Goal: Information Seeking & Learning: Learn about a topic

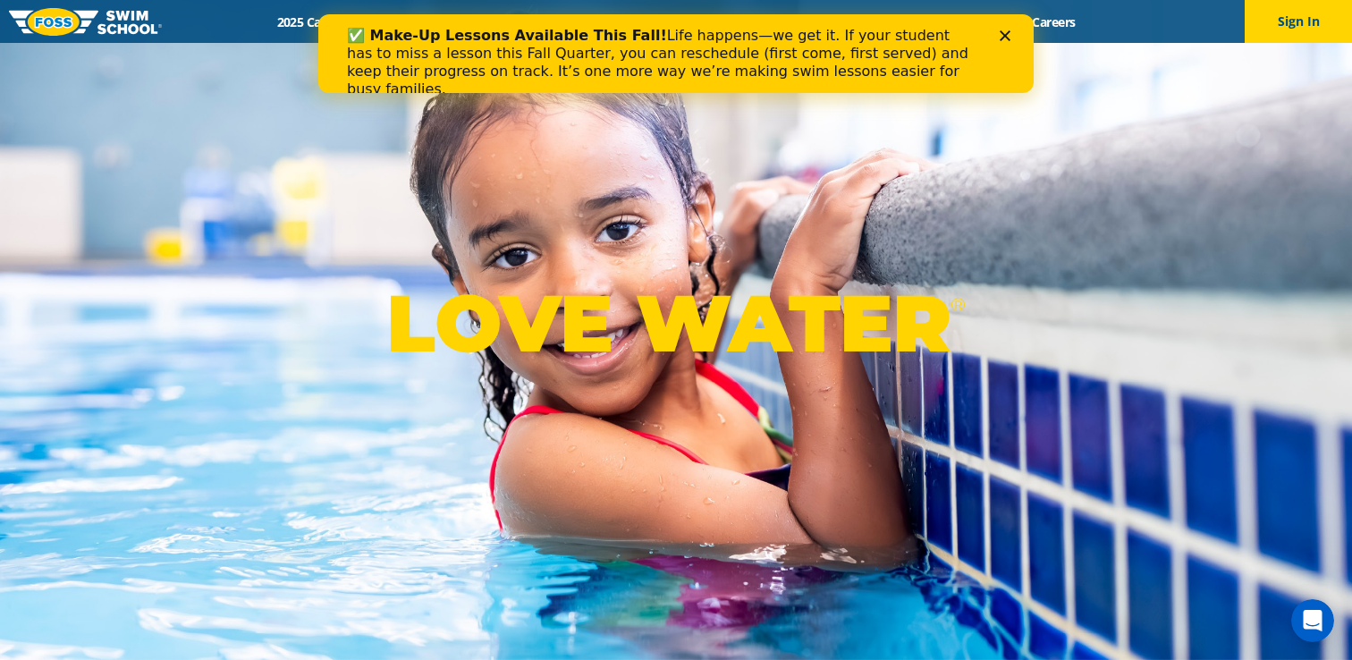
click at [511, 179] on div "LOVE WATER ®" at bounding box center [676, 330] width 1352 height 660
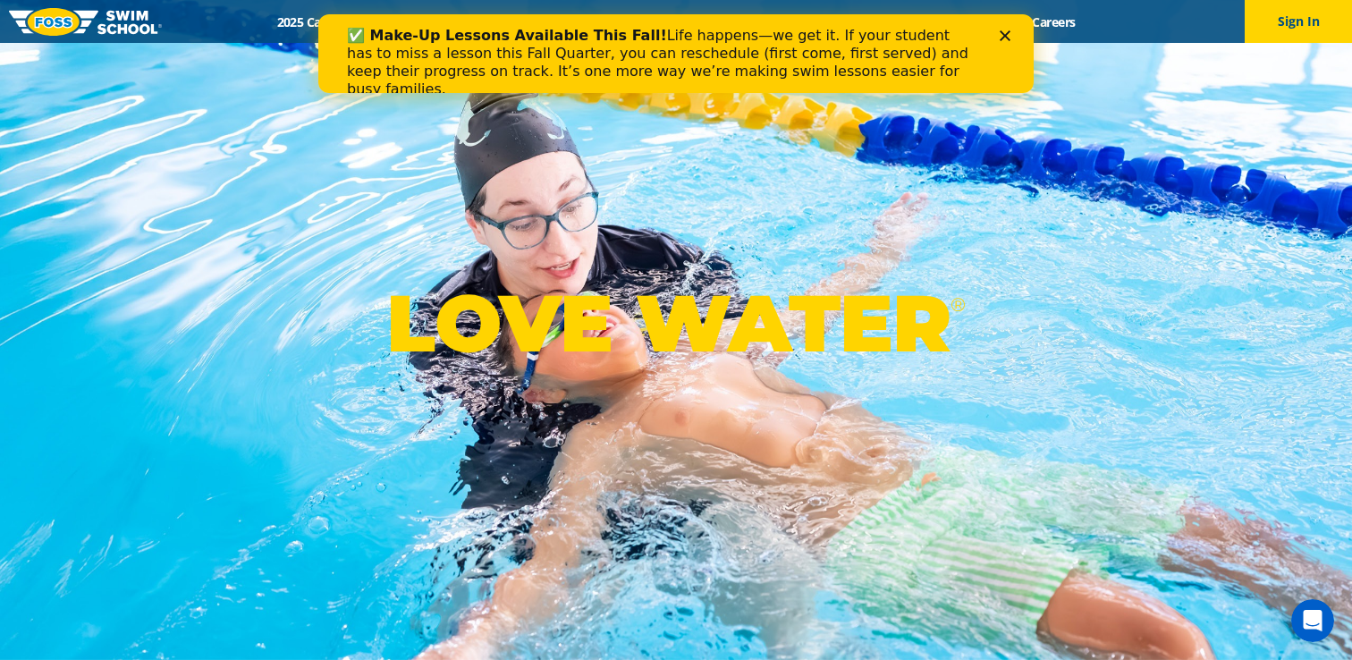
click at [1001, 36] on icon "Close" at bounding box center [1005, 35] width 11 height 11
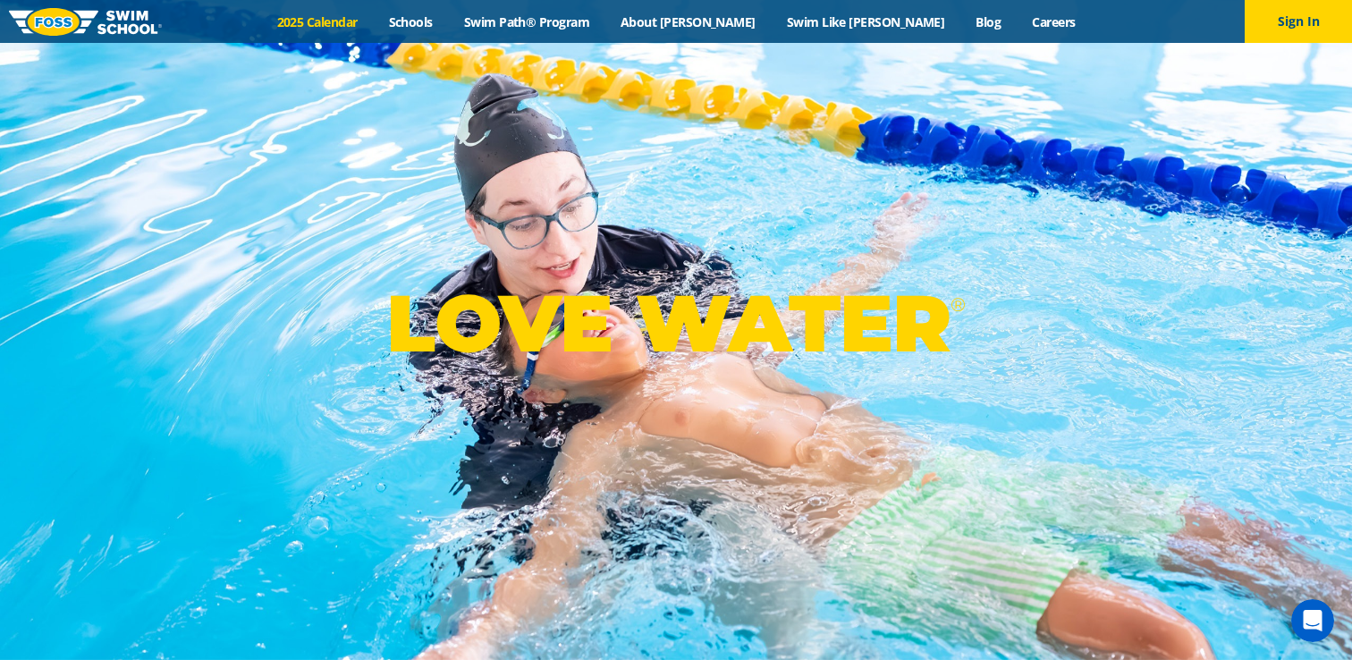
click at [373, 29] on link "2025 Calendar" at bounding box center [317, 21] width 112 height 17
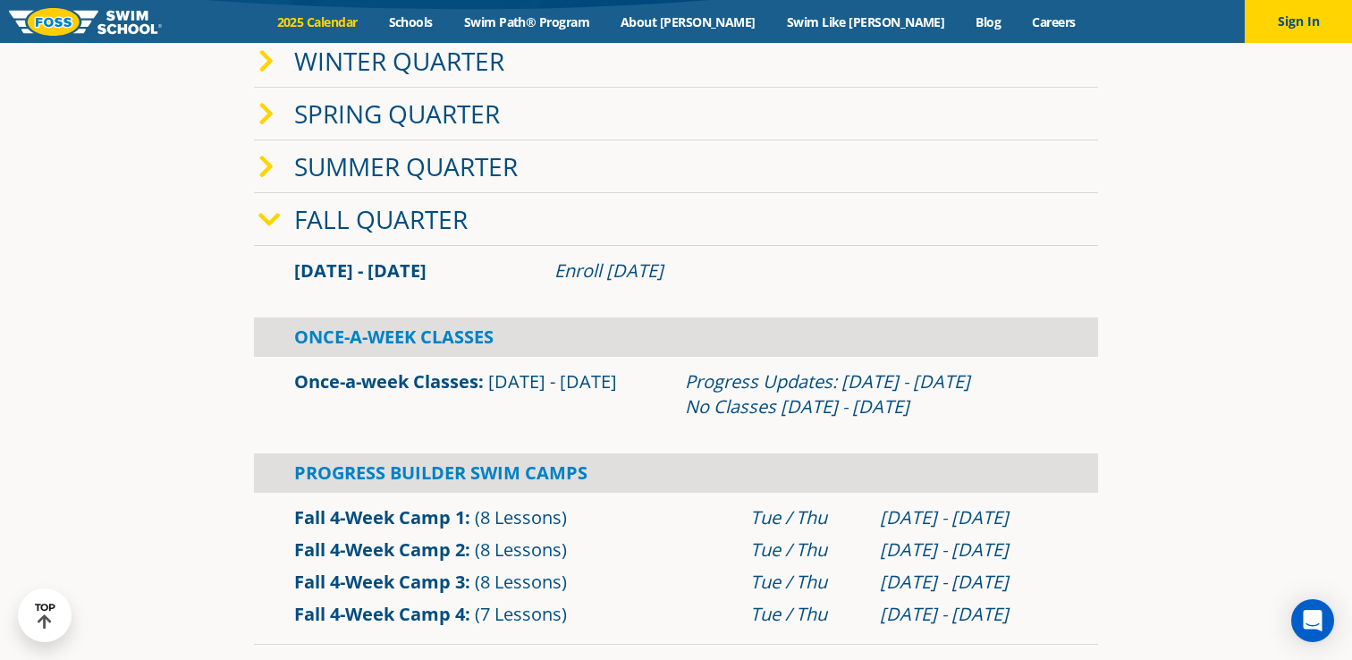
scroll to position [436, 0]
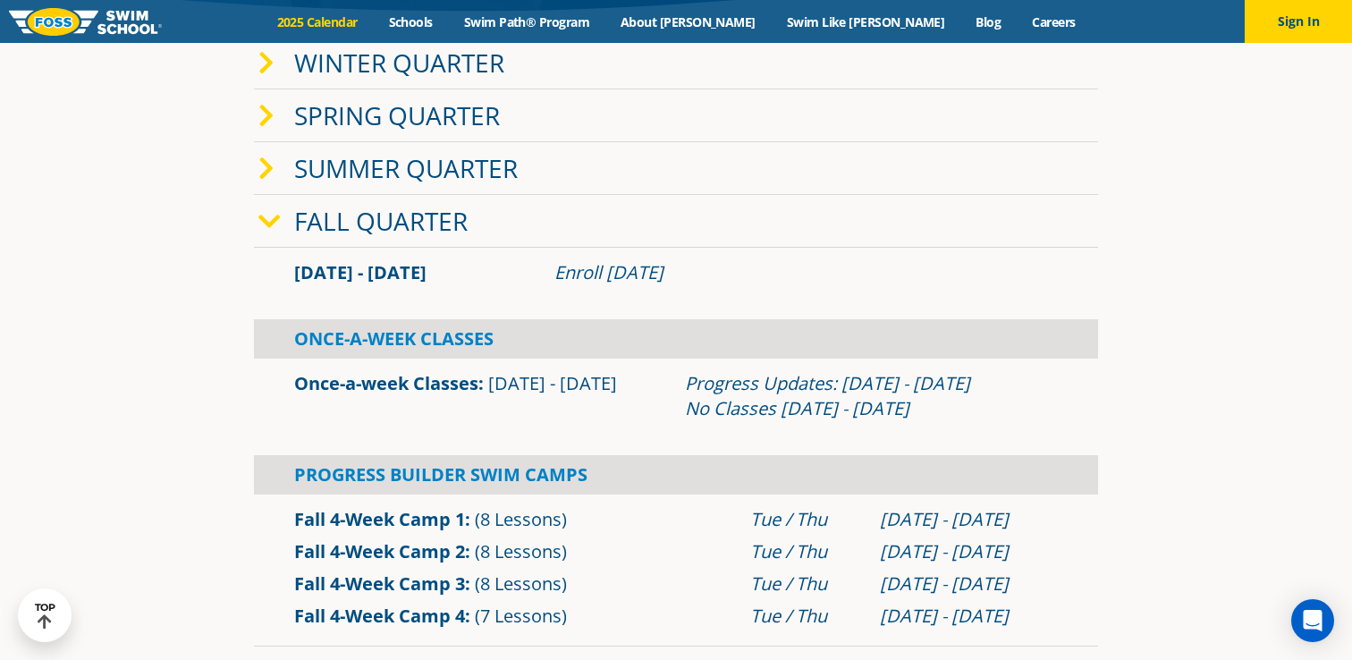
click at [238, 408] on section "Winter Quarter Jan 2 - Mar 12 Enroll Nov 12, 2024 Once-A-Week Classes" at bounding box center [676, 342] width 1073 height 628
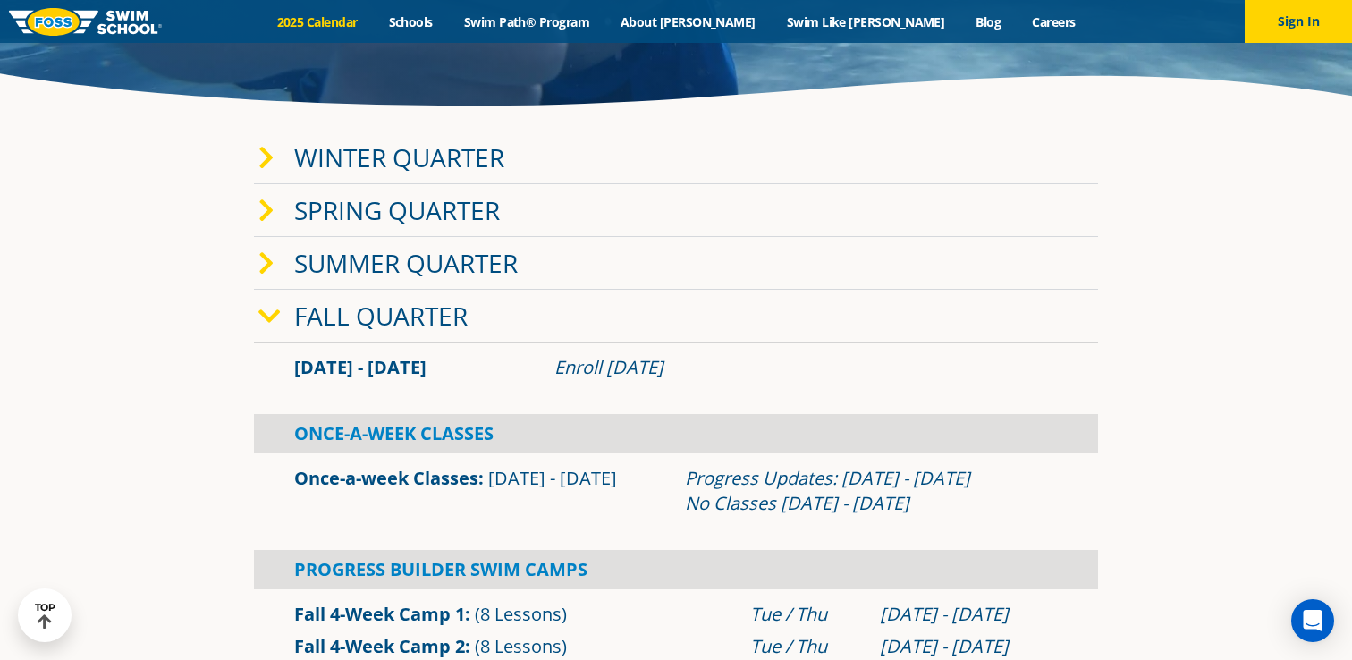
scroll to position [320, 0]
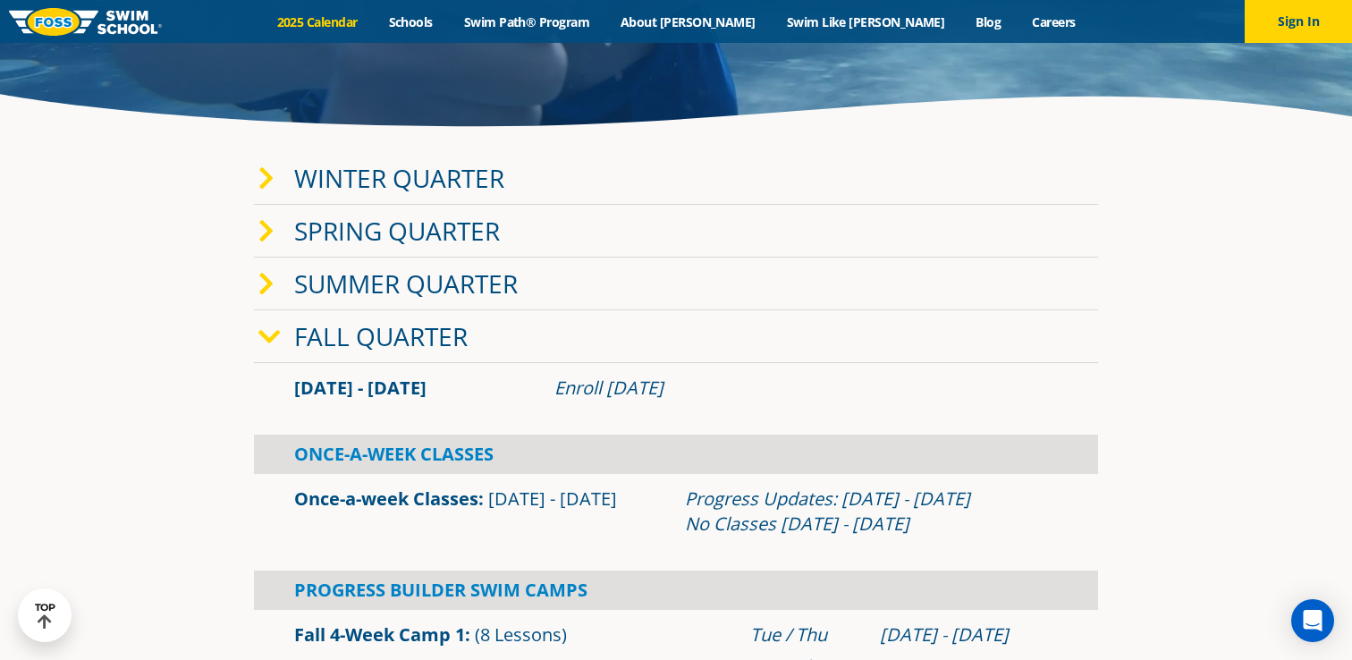
click at [275, 187] on span at bounding box center [276, 178] width 36 height 26
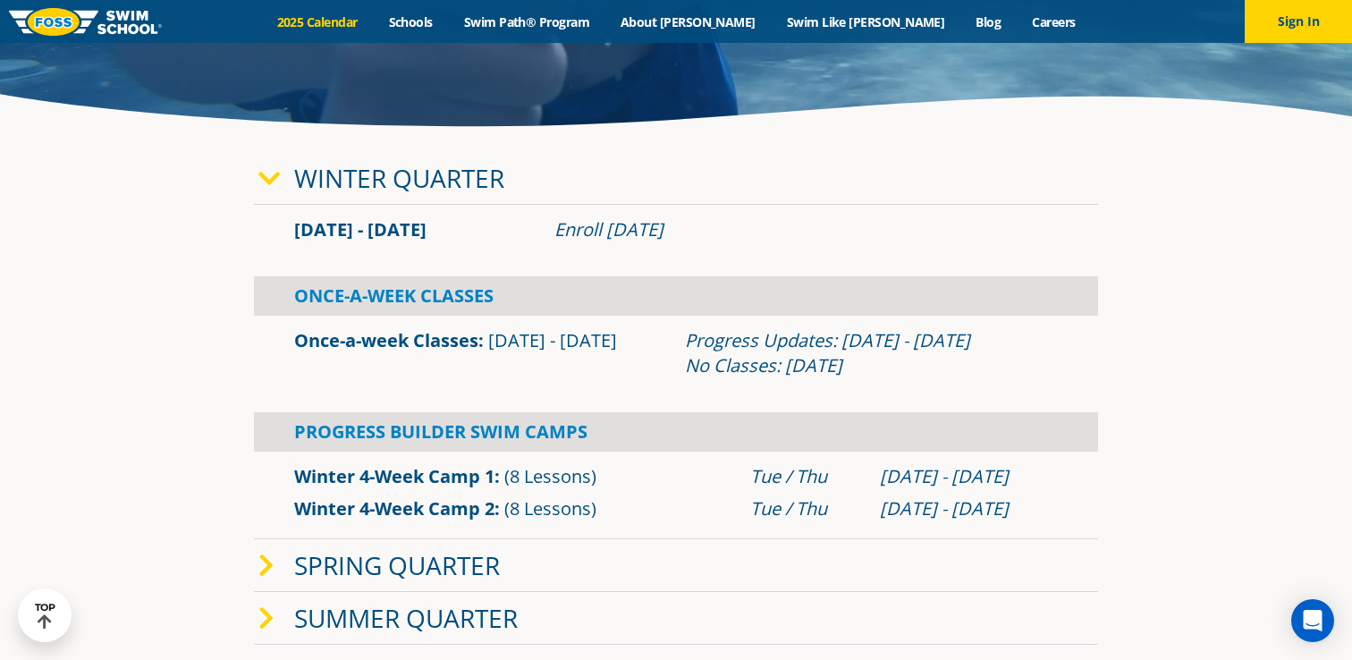
click at [275, 187] on icon at bounding box center [269, 178] width 22 height 25
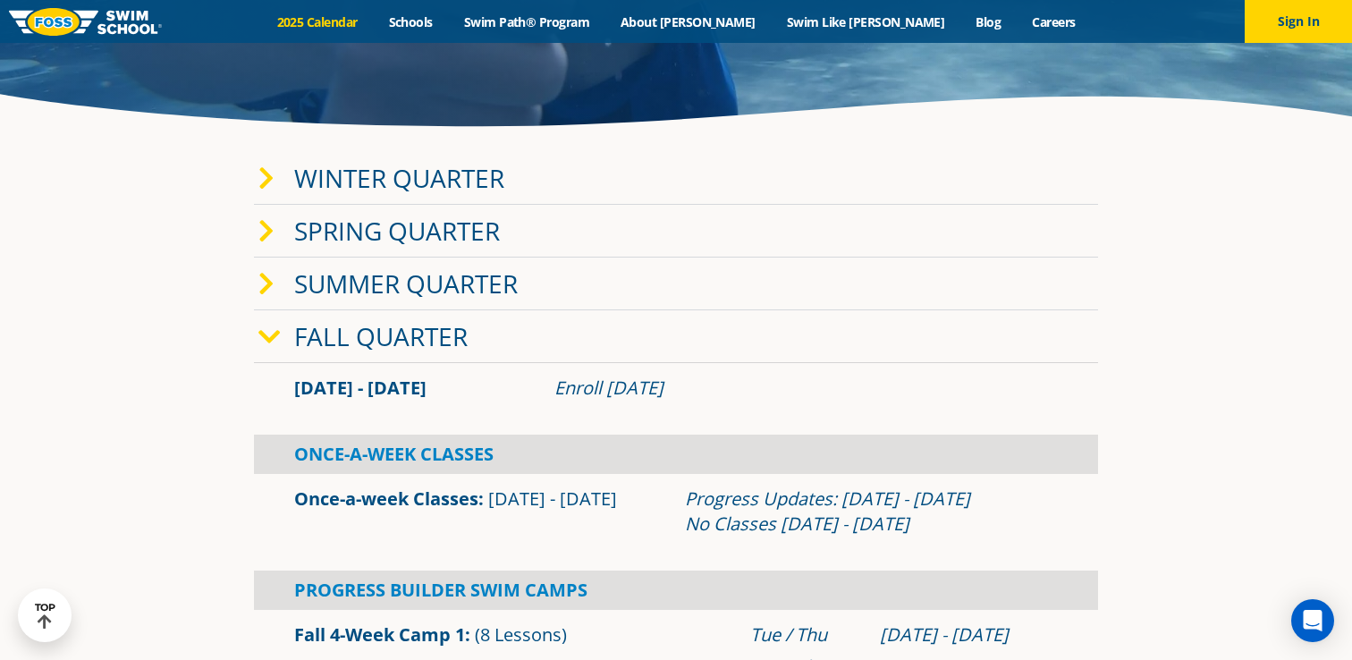
click at [274, 334] on icon at bounding box center [269, 337] width 22 height 25
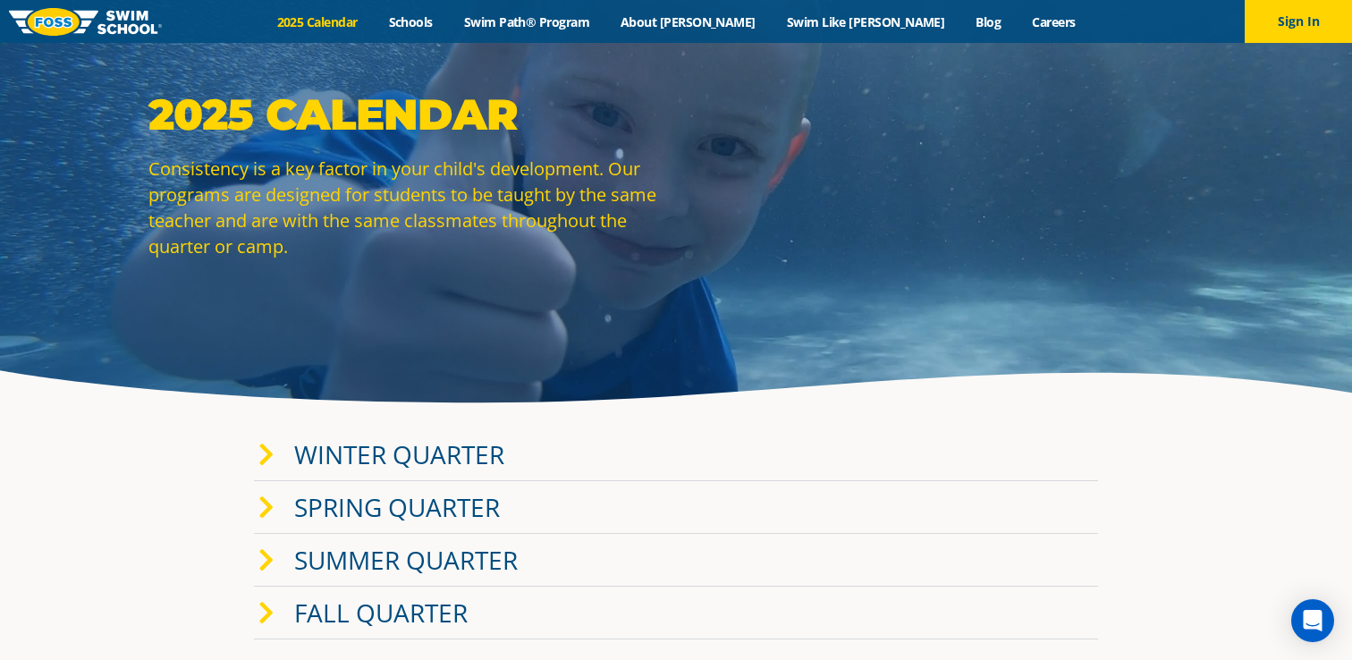
scroll to position [46, 0]
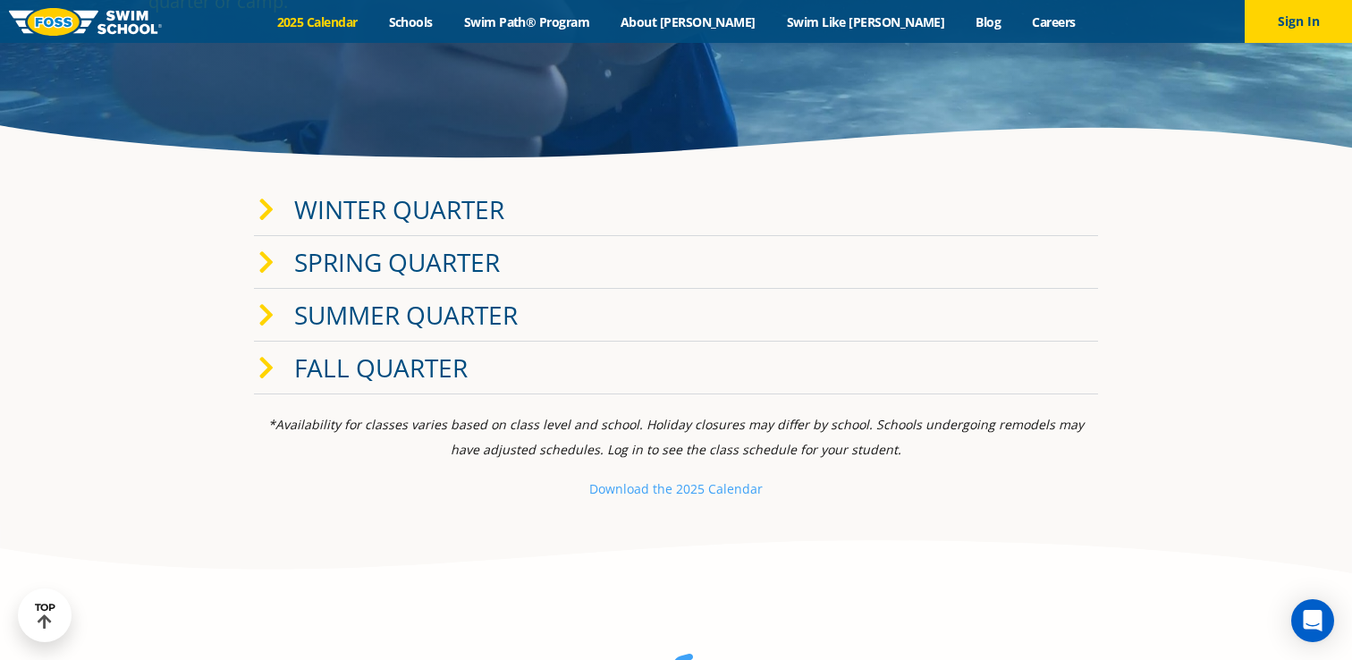
click at [393, 378] on link "Fall Quarter" at bounding box center [380, 368] width 173 height 34
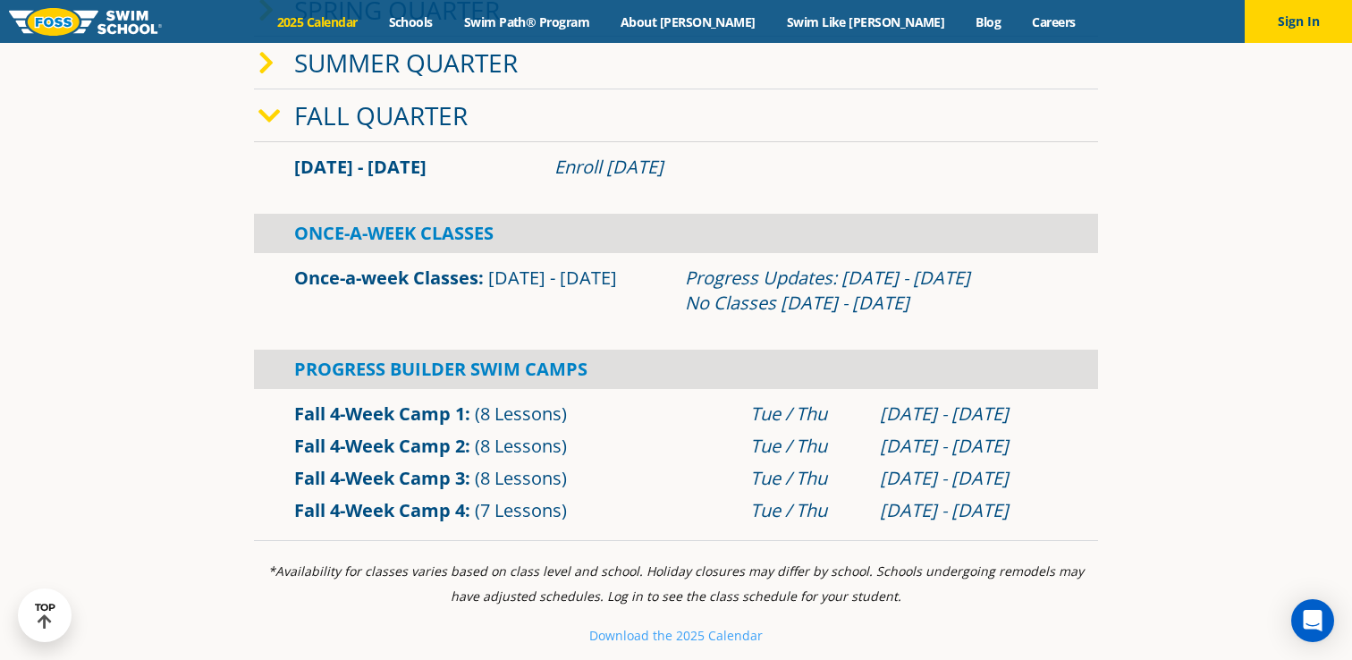
scroll to position [540, 0]
click at [448, 24] on link "Schools" at bounding box center [410, 21] width 75 height 17
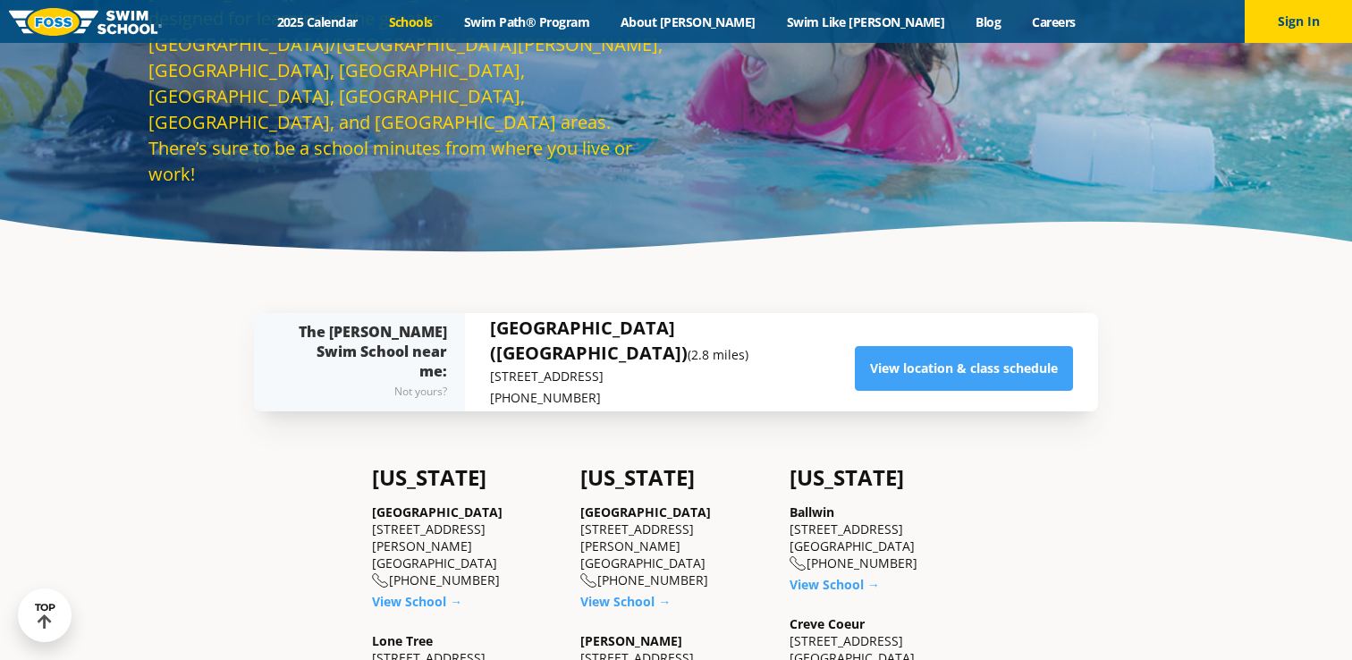
scroll to position [201, 0]
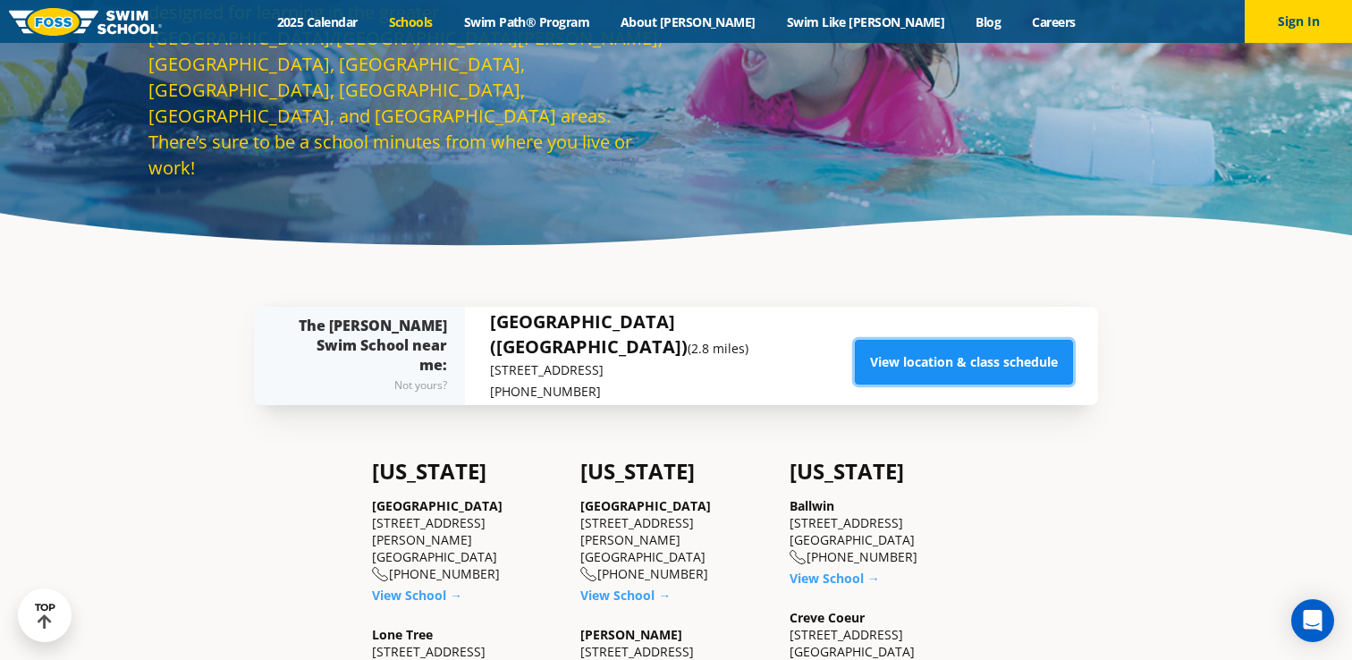
click at [1001, 373] on link "View location & class schedule" at bounding box center [964, 362] width 218 height 45
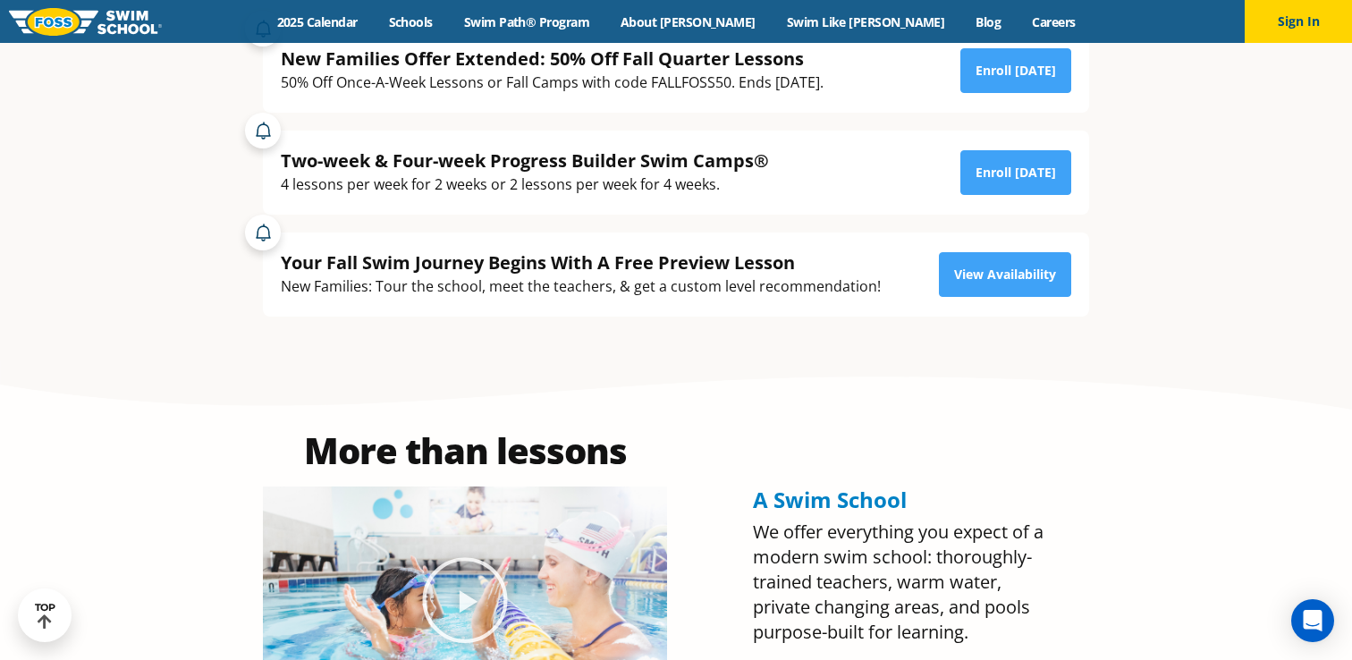
scroll to position [482, 0]
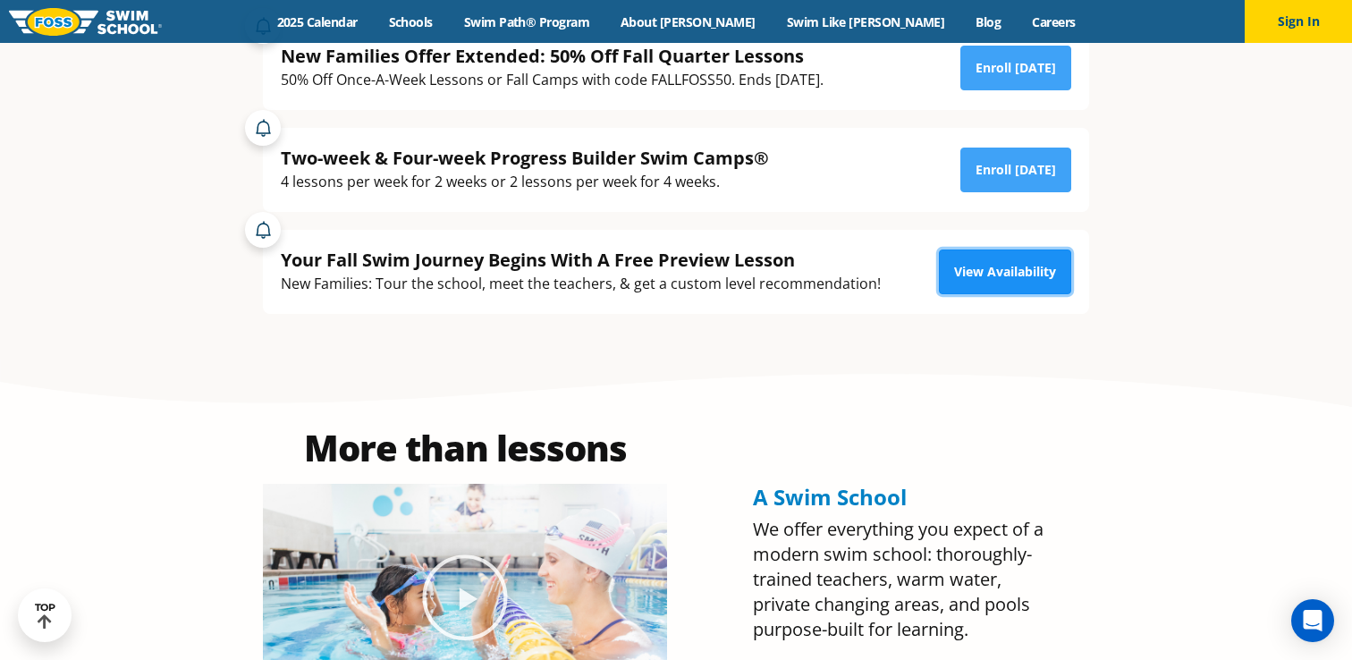
click at [1015, 265] on link "View Availability" at bounding box center [1005, 272] width 132 height 45
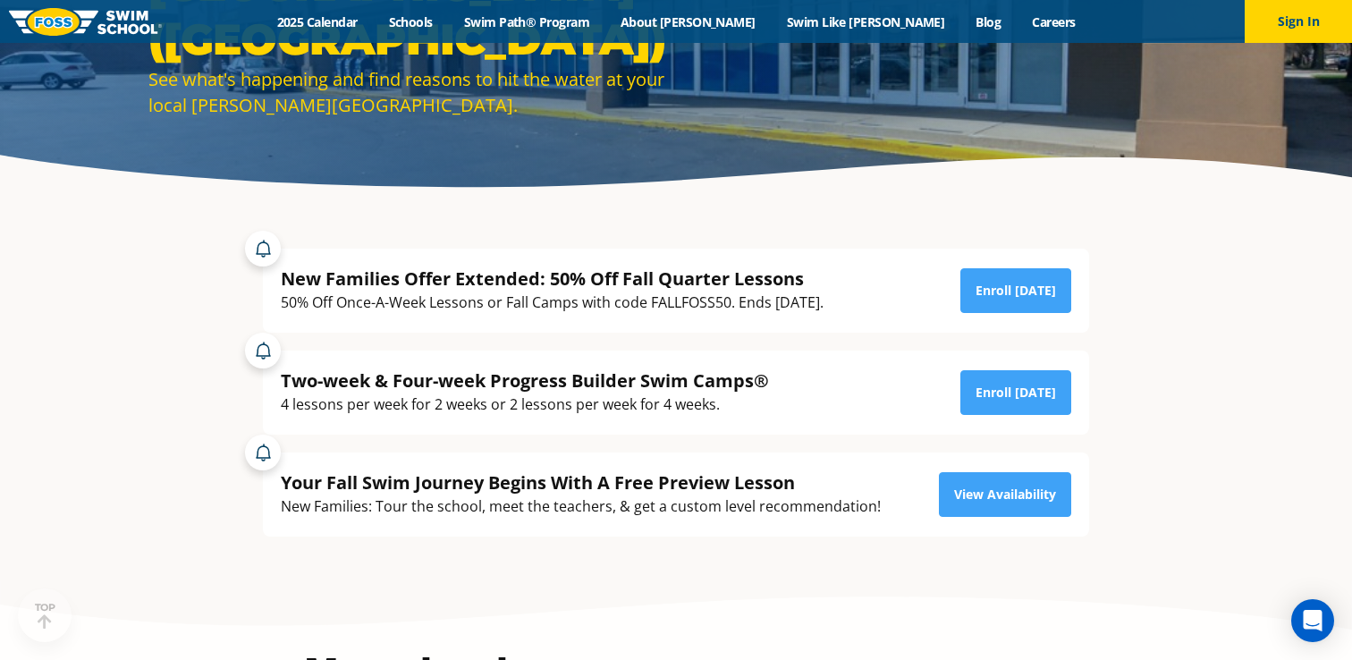
scroll to position [358, 0]
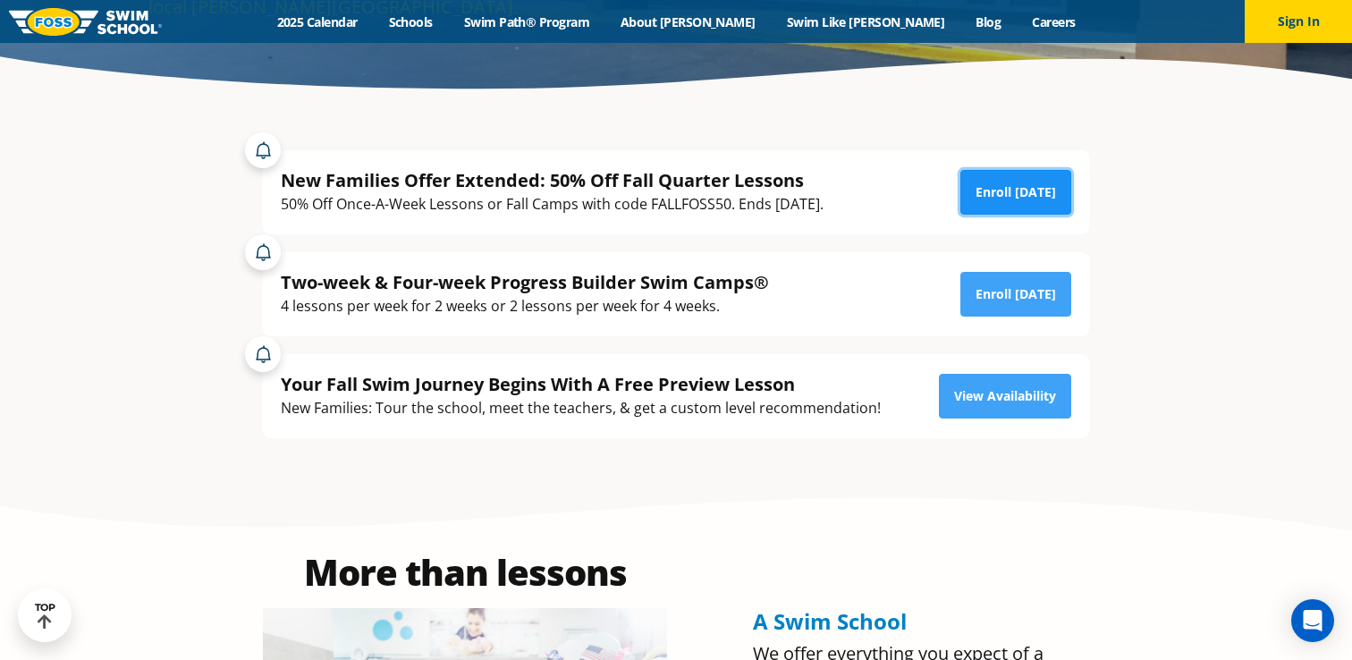
click at [1006, 191] on link "Enroll [DATE]" at bounding box center [1015, 192] width 111 height 45
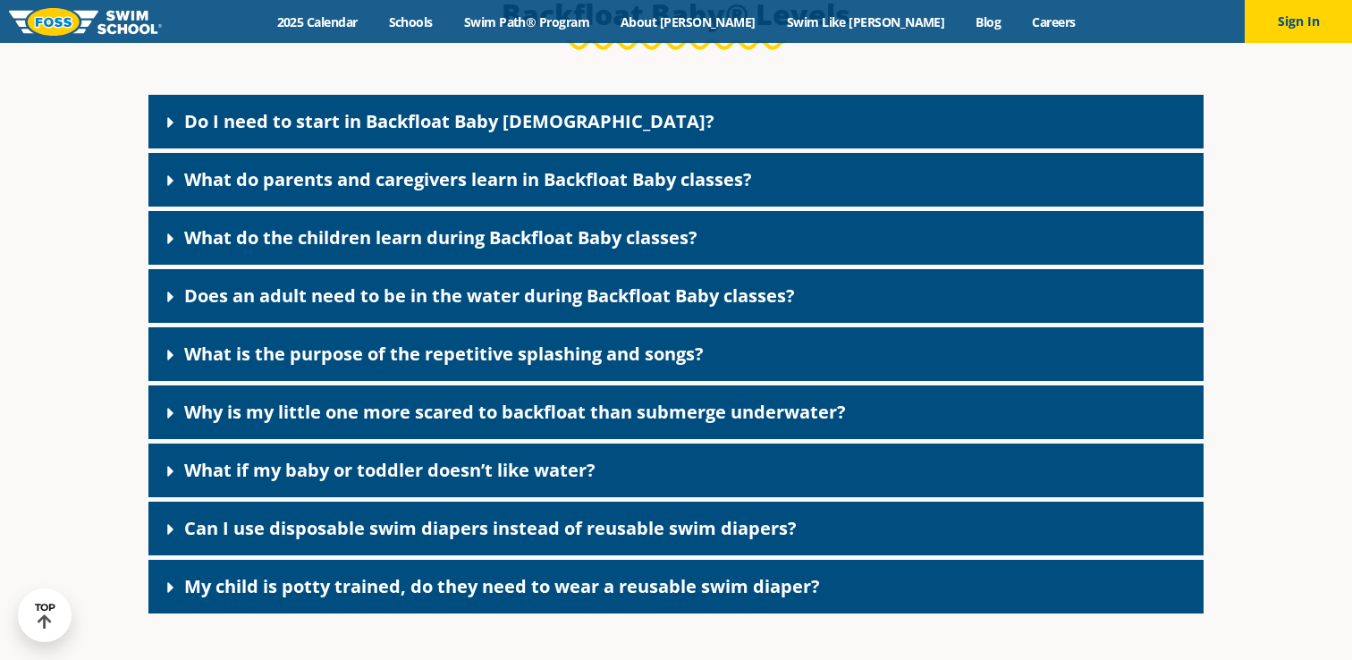
scroll to position [3913, 0]
click at [300, 133] on link "Do I need to start in Backfloat Baby [DEMOGRAPHIC_DATA]?" at bounding box center [449, 121] width 530 height 24
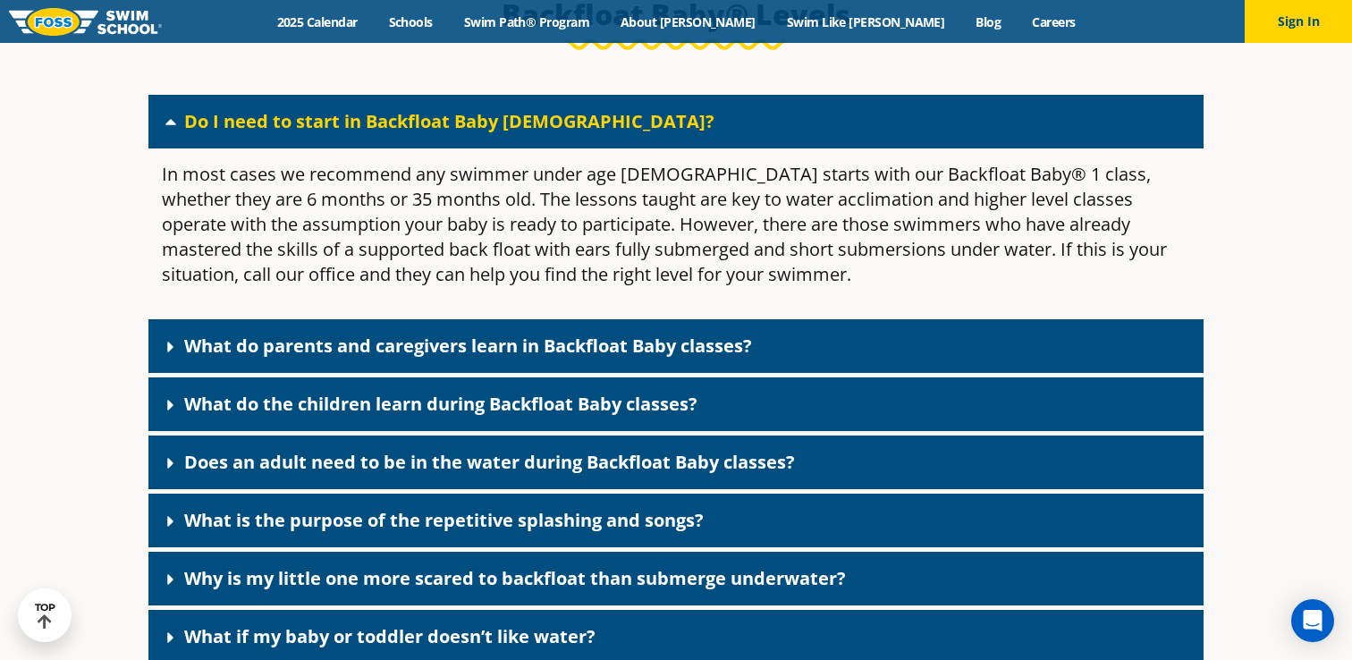
click at [301, 133] on link "Do I need to start in Backfloat Baby [DEMOGRAPHIC_DATA]?" at bounding box center [449, 121] width 530 height 24
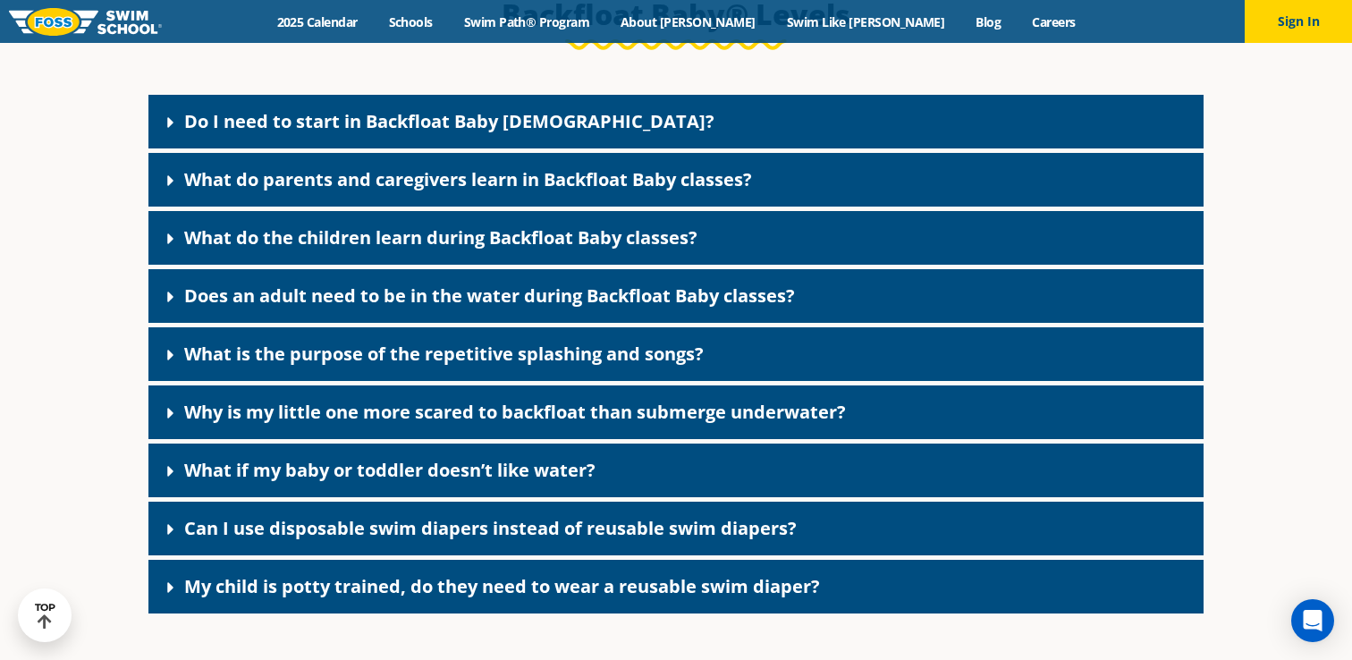
click at [330, 308] on link "Does an adult need to be in the water during Backfloat Baby classes?" at bounding box center [489, 295] width 611 height 24
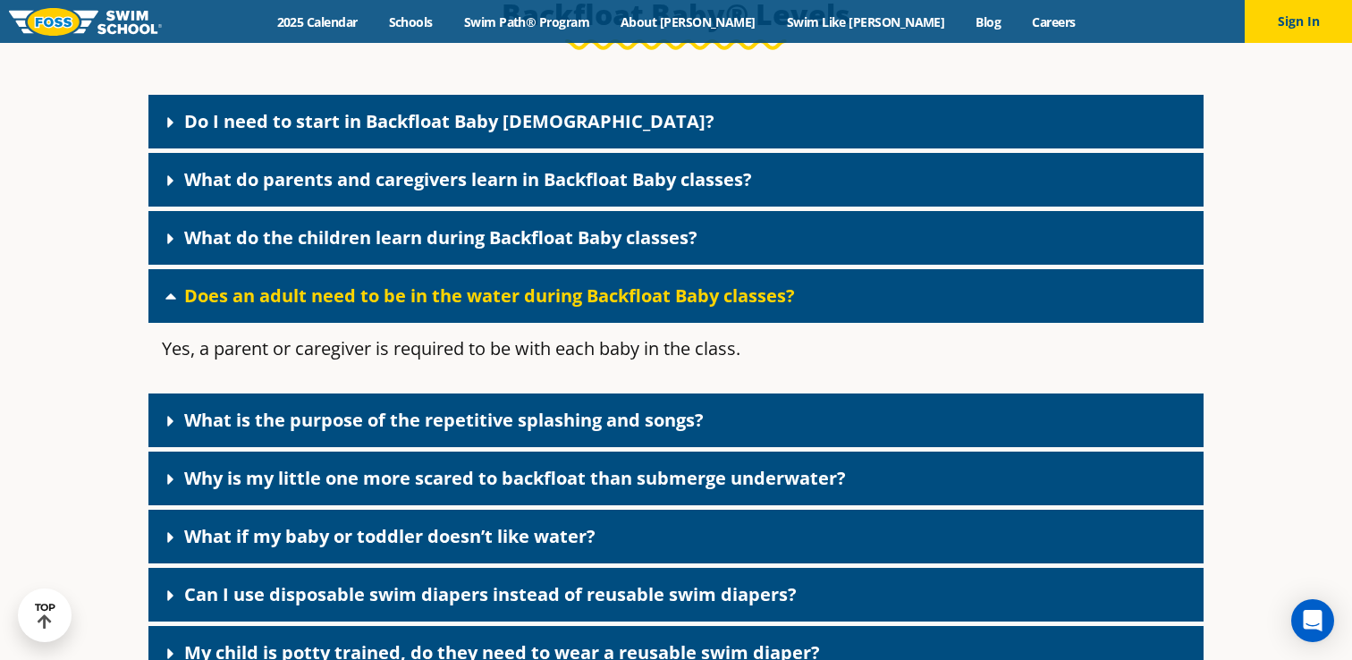
click at [331, 308] on link "Does an adult need to be in the water during Backfloat Baby classes?" at bounding box center [489, 295] width 611 height 24
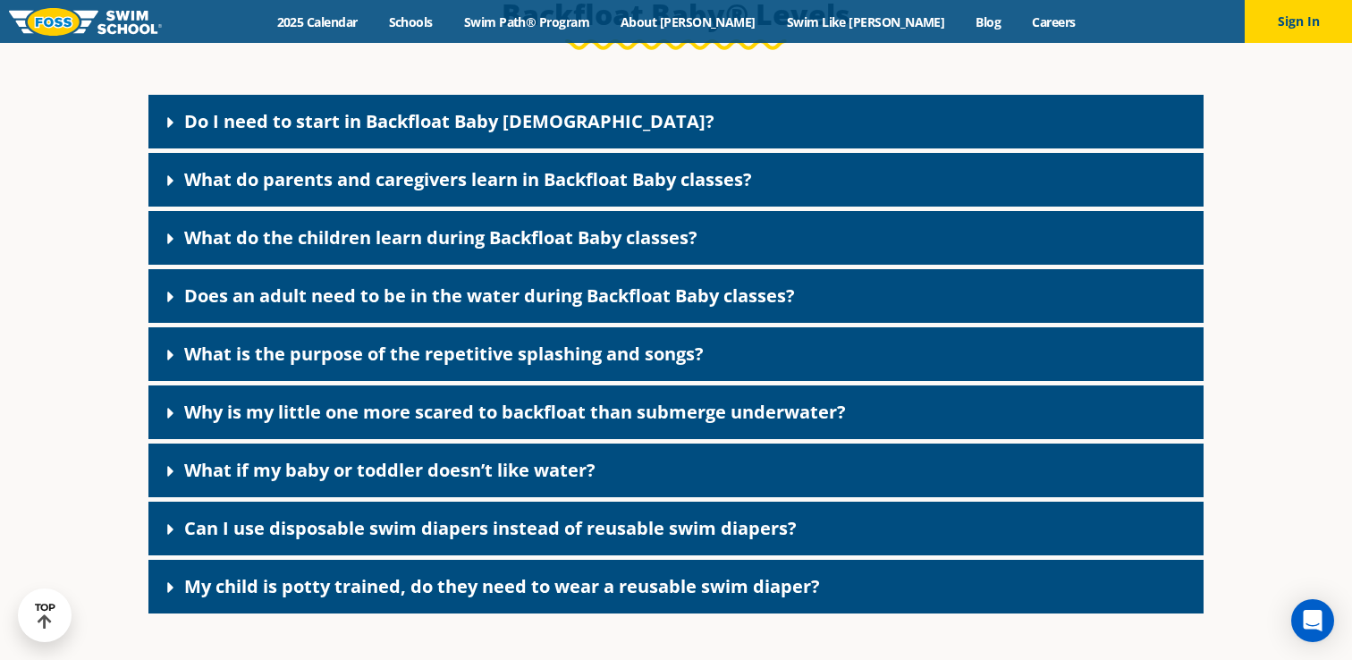
click at [346, 366] on link "What is the purpose of the repetitive splashing and songs?" at bounding box center [444, 354] width 520 height 24
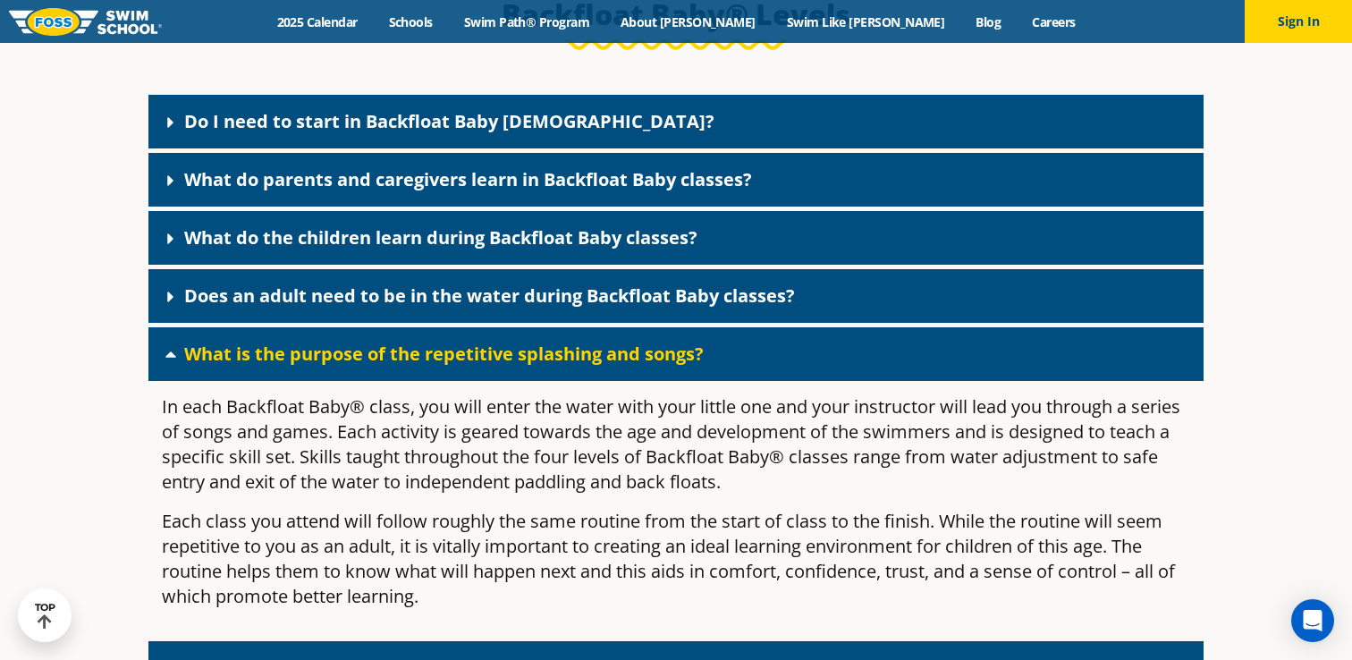
click at [345, 364] on link "What is the purpose of the repetitive splashing and songs?" at bounding box center [444, 354] width 520 height 24
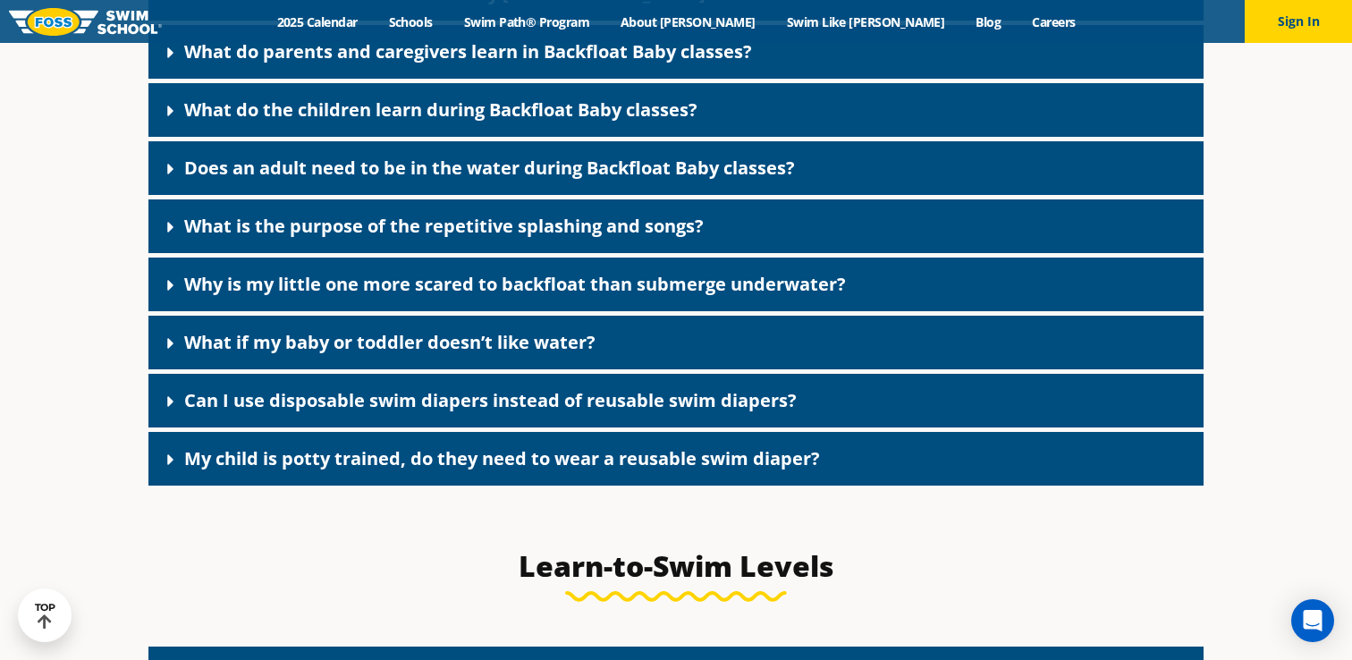
scroll to position [4043, 0]
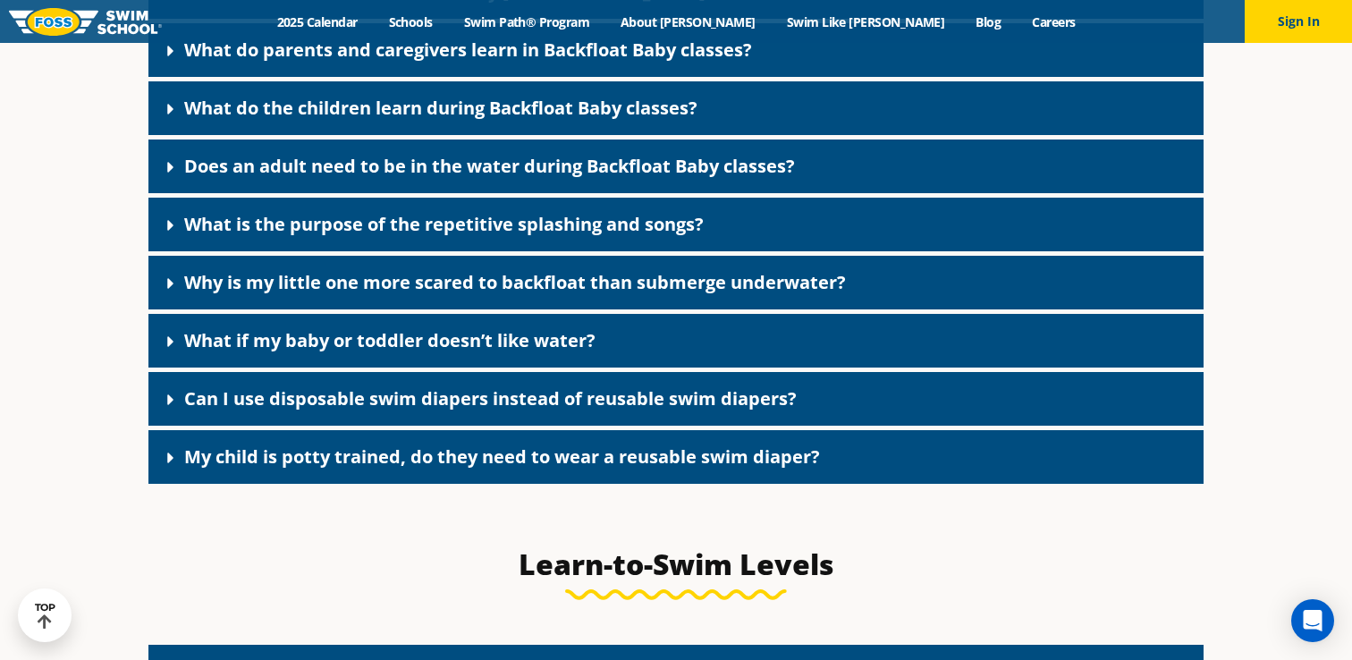
click at [371, 410] on link "Can I use disposable swim diapers instead of reusable swim diapers?" at bounding box center [490, 398] width 613 height 24
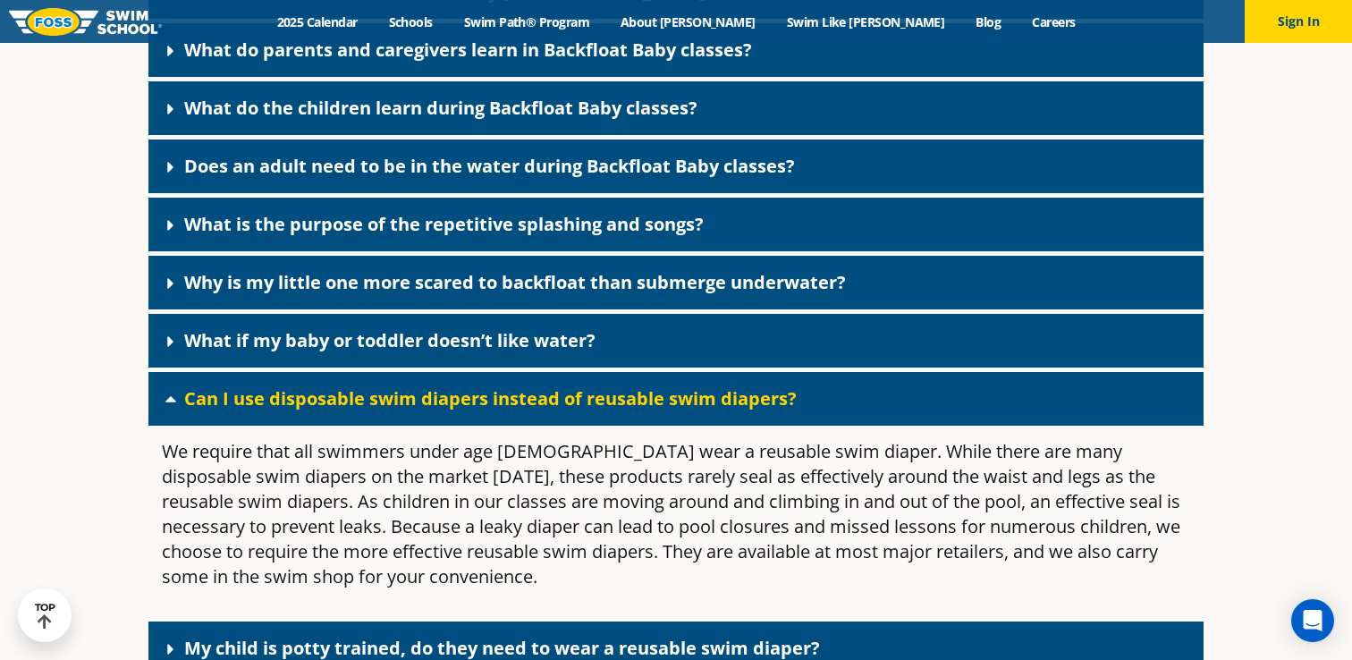
click at [369, 410] on link "Can I use disposable swim diapers instead of reusable swim diapers?" at bounding box center [490, 398] width 613 height 24
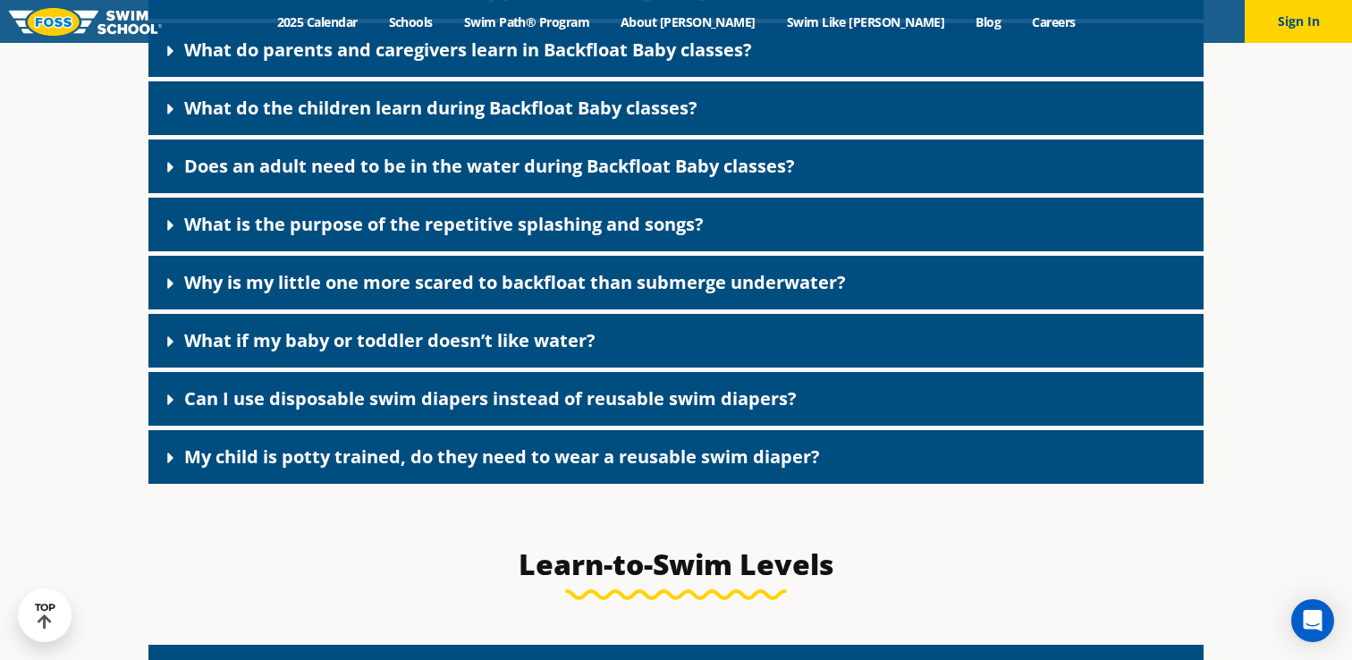
click at [385, 460] on div "My child is potty trained, do they need to wear a reusable swim diaper?" at bounding box center [675, 457] width 1055 height 54
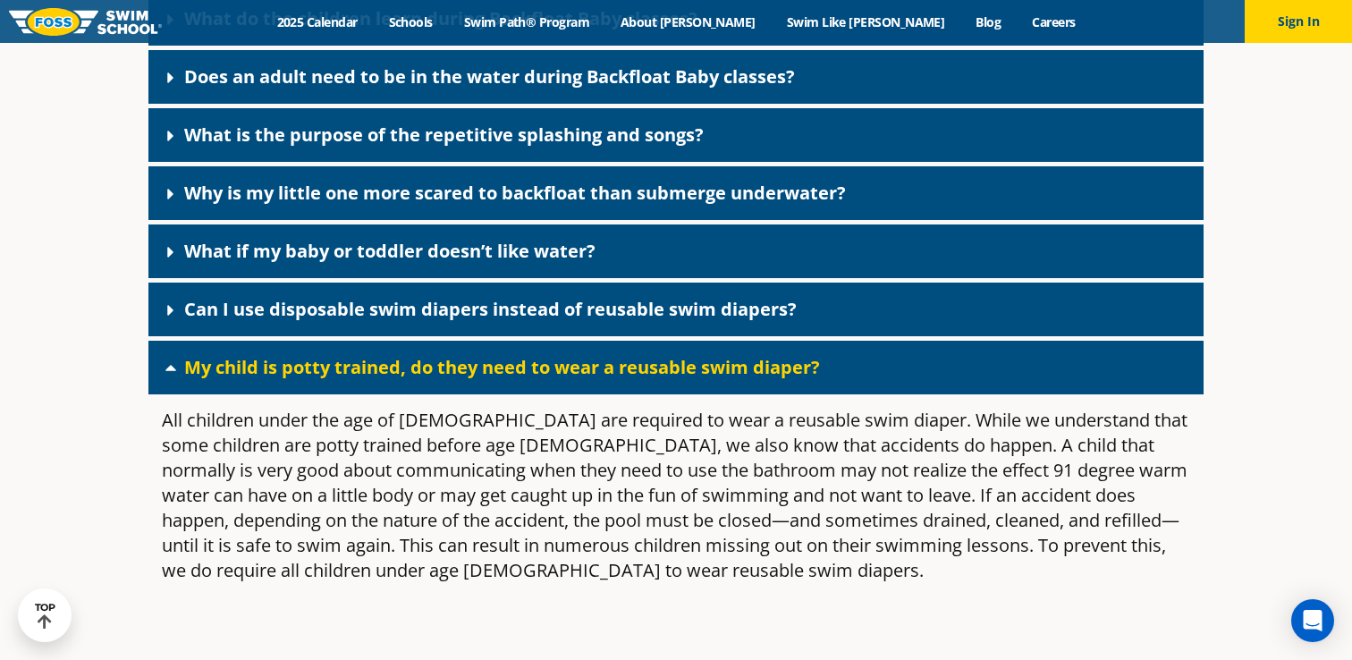
scroll to position [4134, 0]
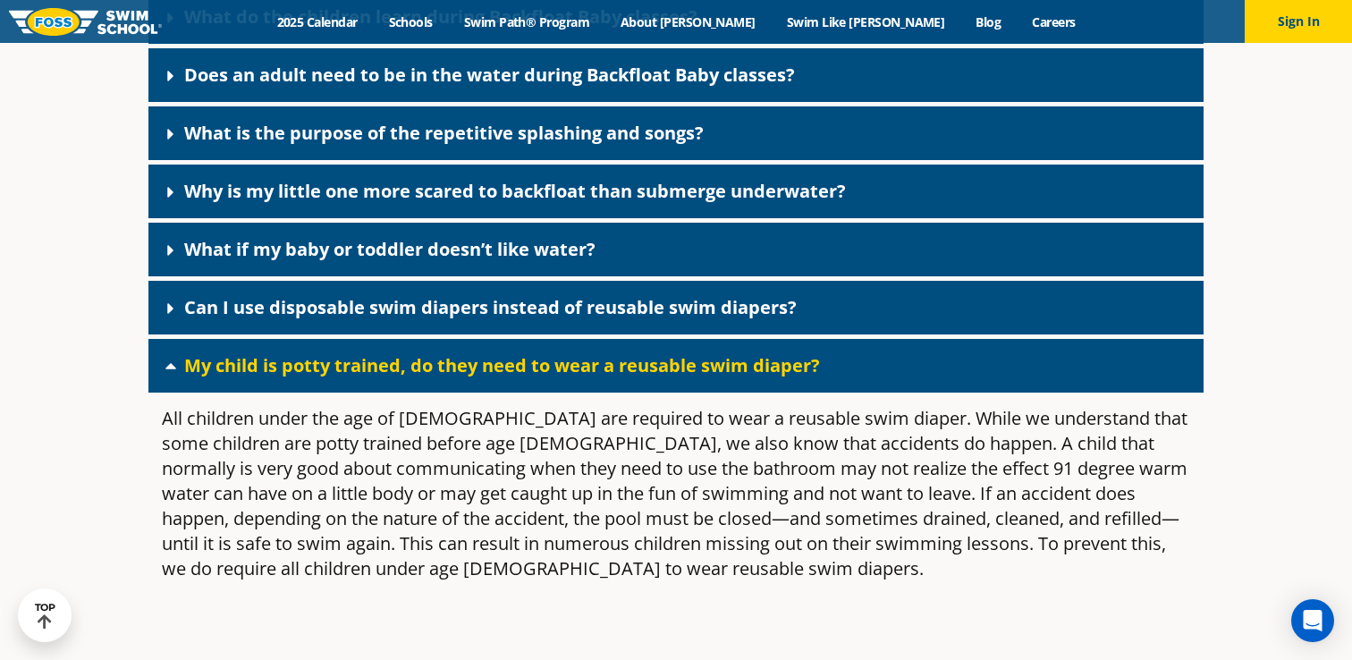
click at [368, 377] on link "My child is potty trained, do they need to wear a reusable swim diaper?" at bounding box center [502, 365] width 636 height 24
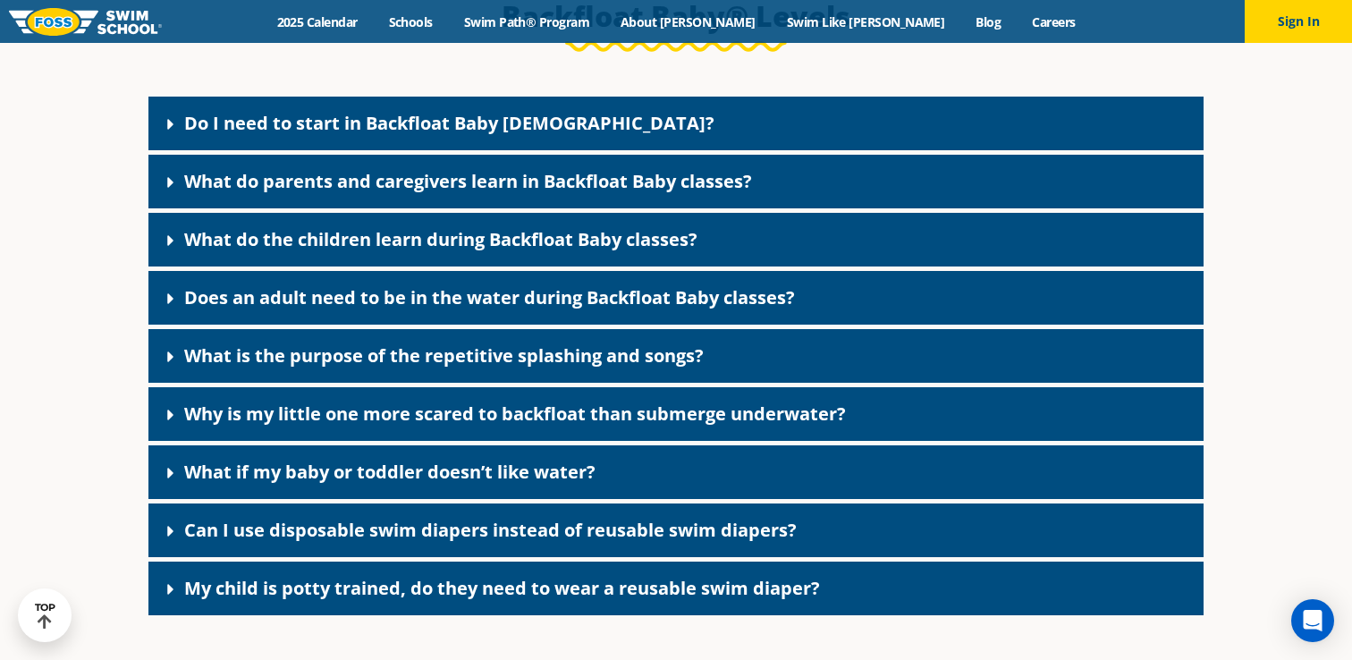
scroll to position [3908, 0]
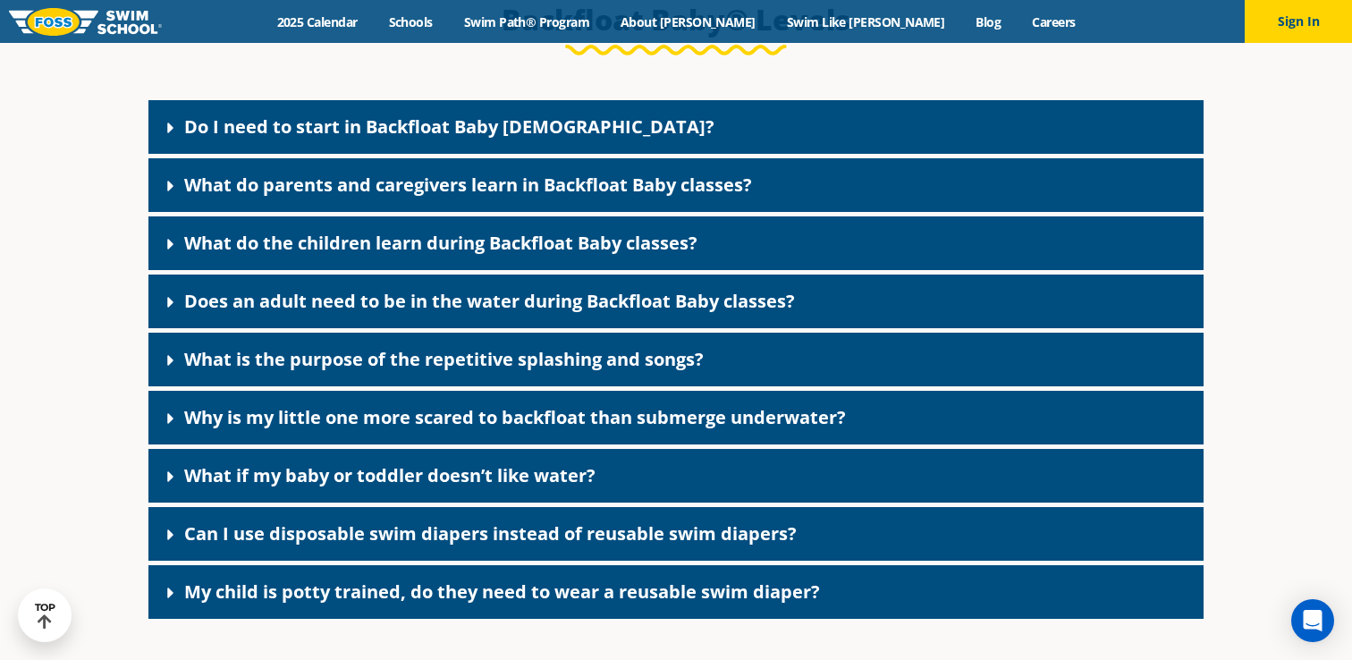
click at [339, 313] on link "Does an adult need to be in the water during Backfloat Baby classes?" at bounding box center [489, 301] width 611 height 24
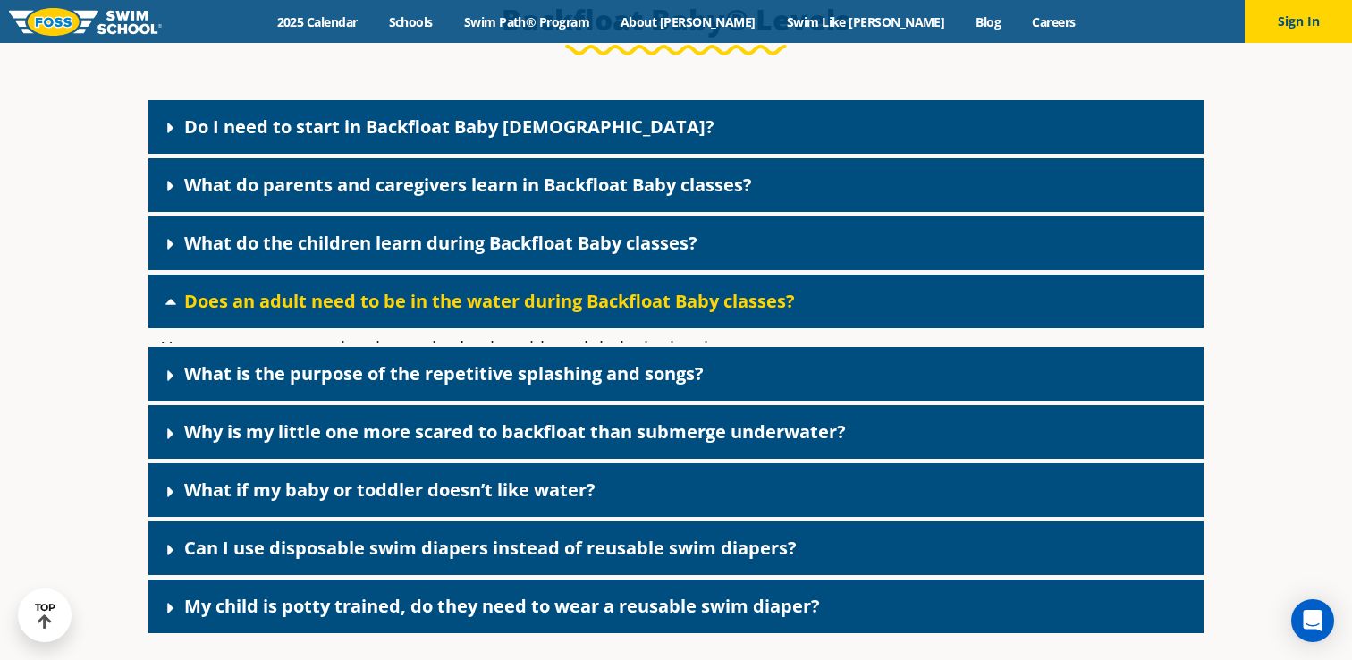
click at [339, 313] on link "Does an adult need to be in the water during Backfloat Baby classes?" at bounding box center [489, 301] width 611 height 24
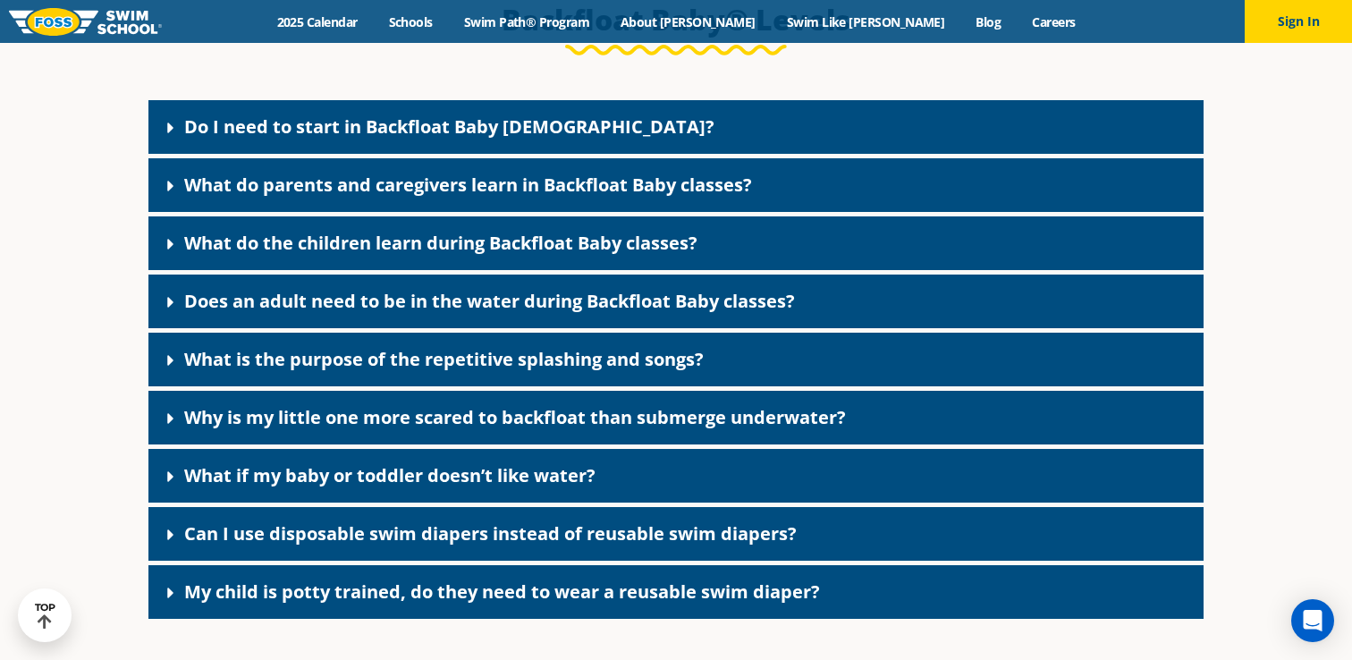
click at [339, 255] on link "What do the children learn during Backfloat Baby classes?" at bounding box center [440, 243] width 513 height 24
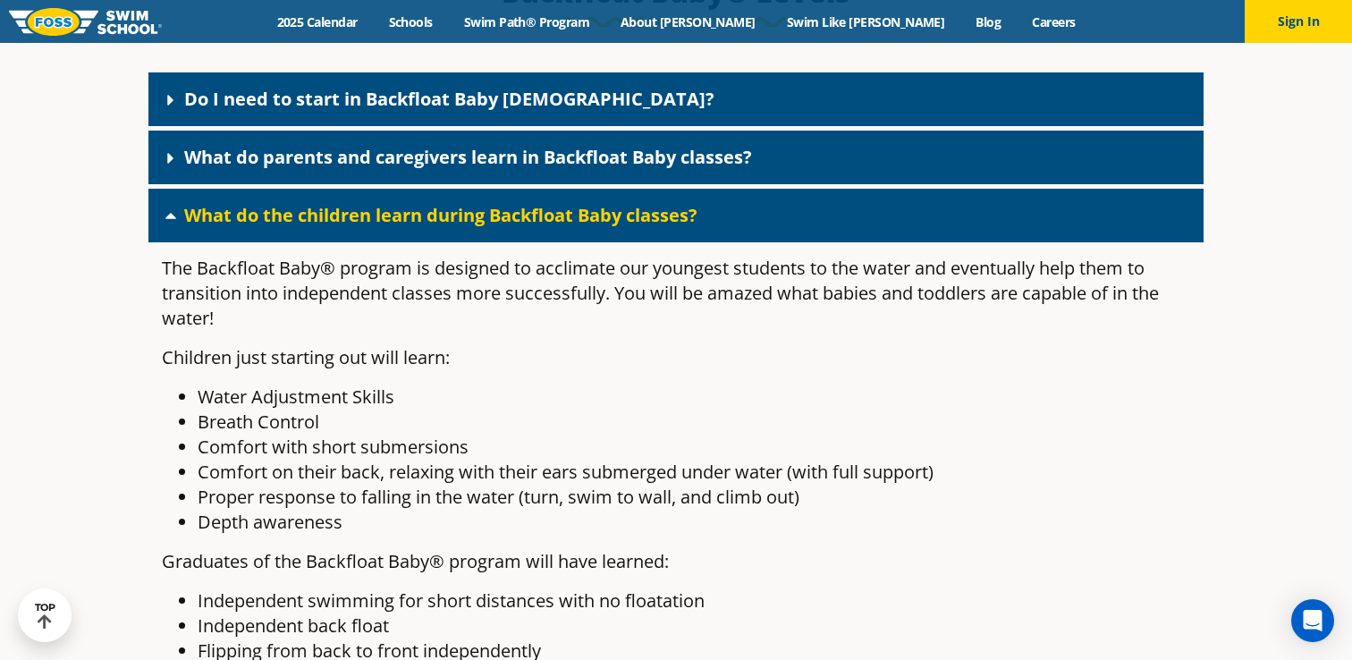
scroll to position [3921, 0]
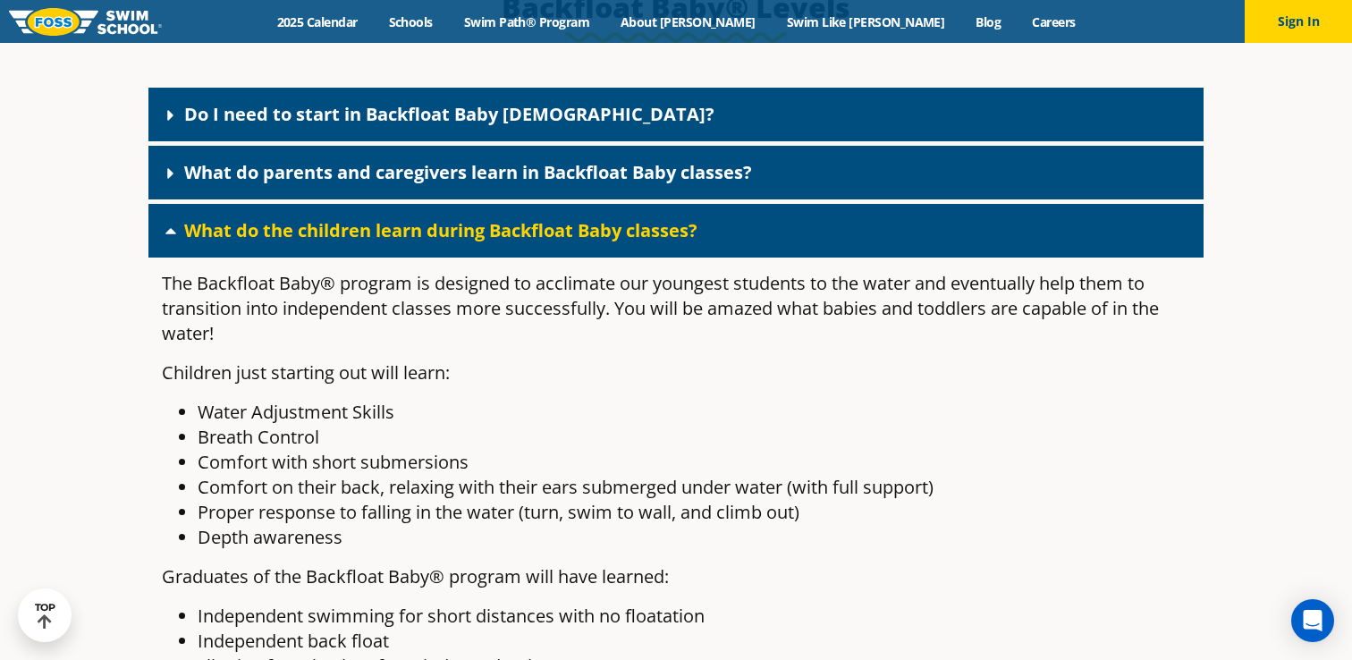
click at [306, 242] on link "What do the children learn during Backfloat Baby classes?" at bounding box center [440, 230] width 513 height 24
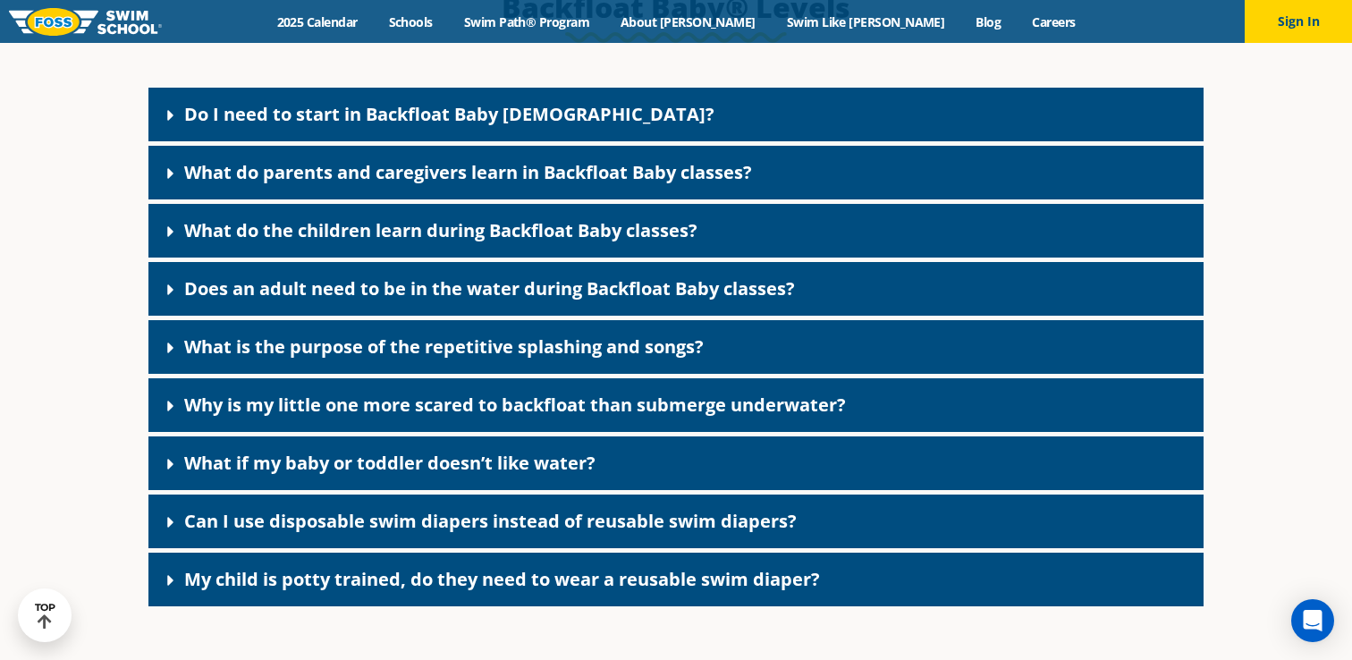
click at [330, 175] on div "What do parents and caregivers learn in Backfloat Baby classes?" at bounding box center [675, 173] width 1055 height 54
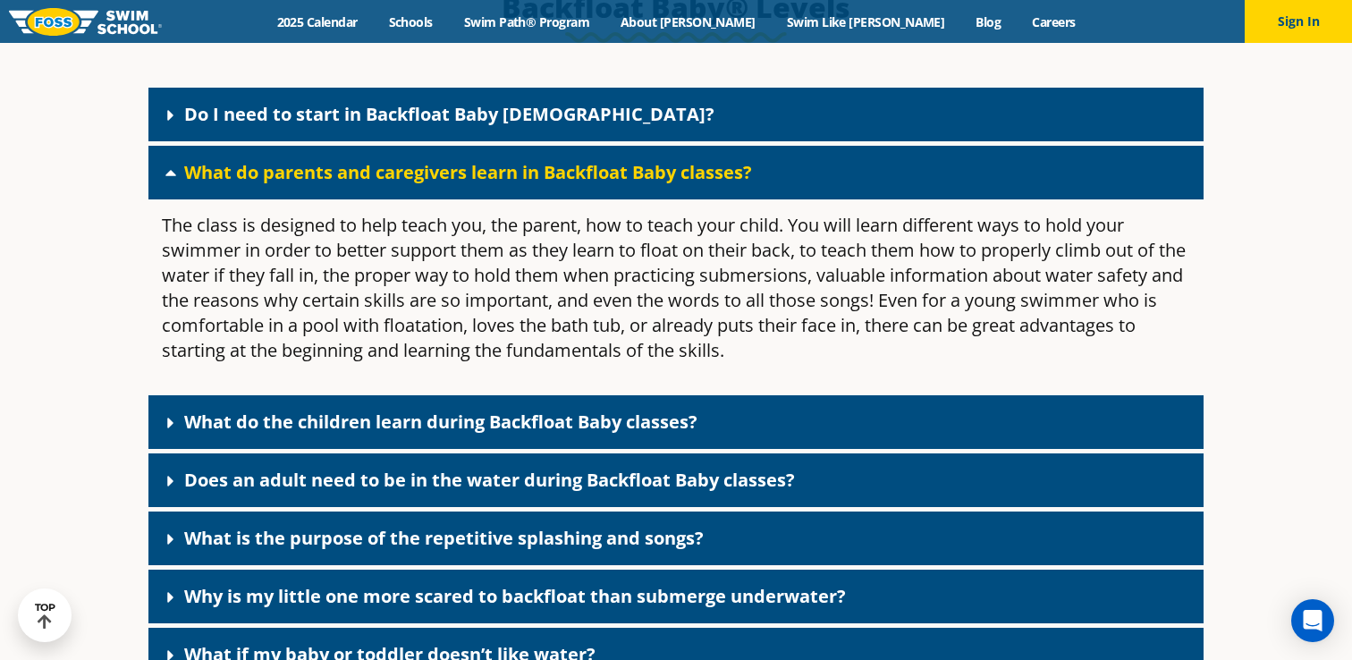
click at [332, 180] on div "What do parents and caregivers learn in Backfloat Baby classes?" at bounding box center [675, 173] width 1055 height 54
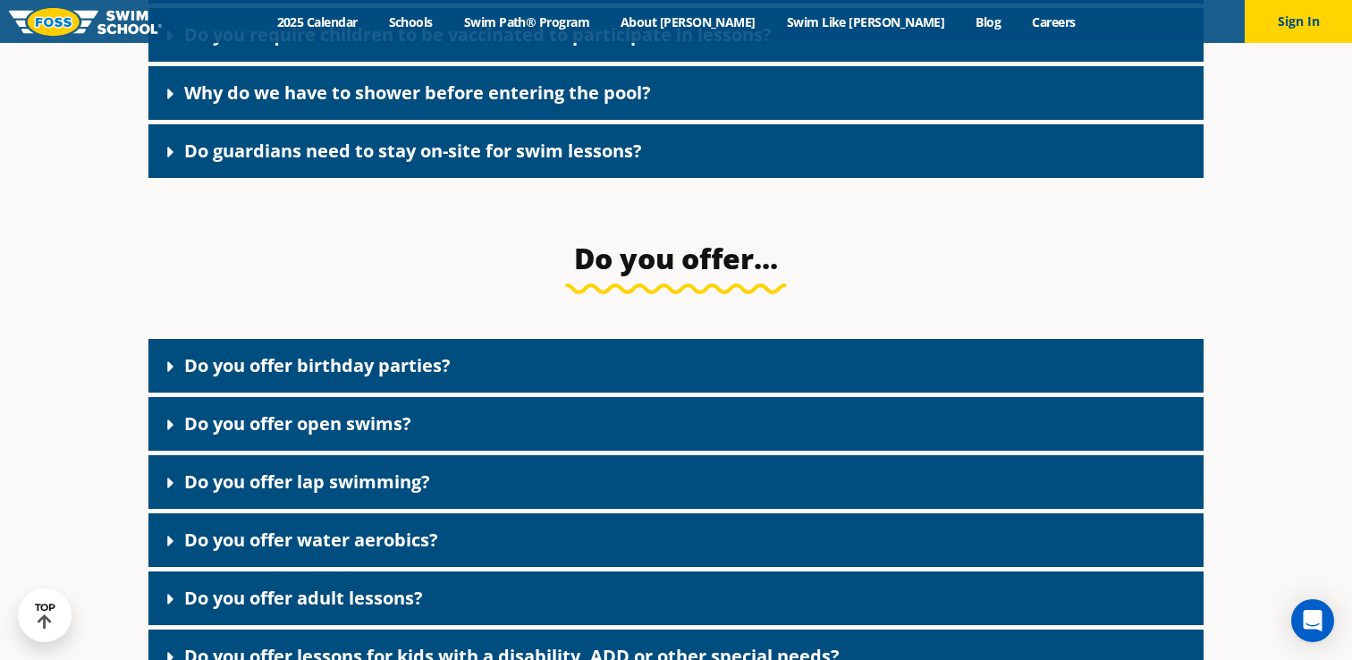
scroll to position [2923, 0]
